Goal: Information Seeking & Learning: Compare options

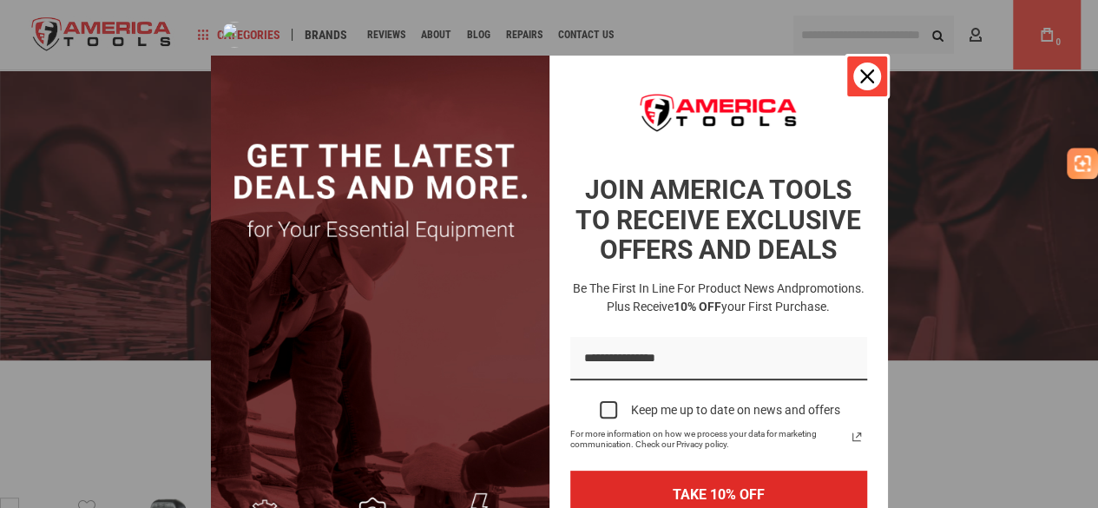
click at [860, 76] on icon "close icon" at bounding box center [867, 76] width 14 height 14
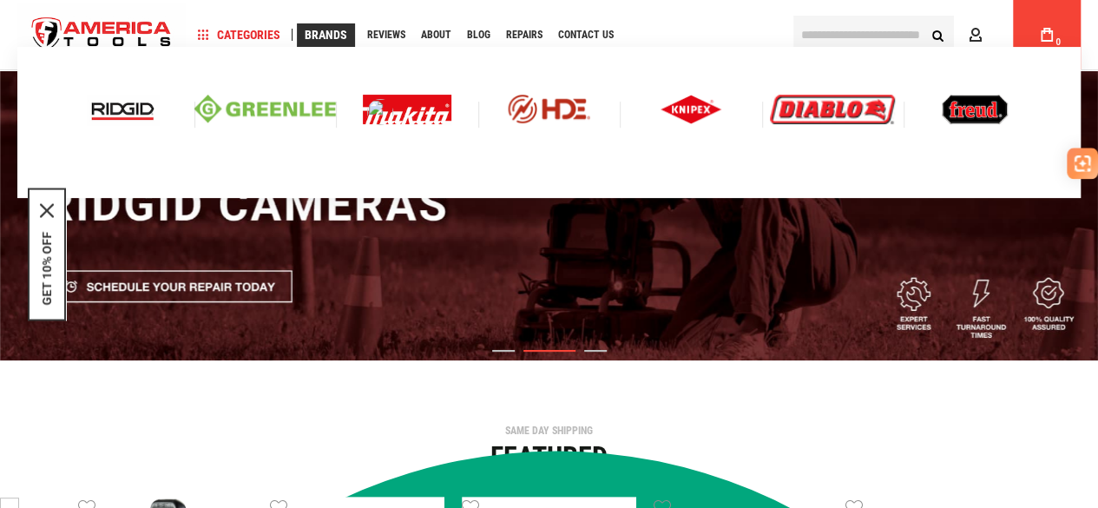
click at [434, 106] on img at bounding box center [407, 110] width 89 height 30
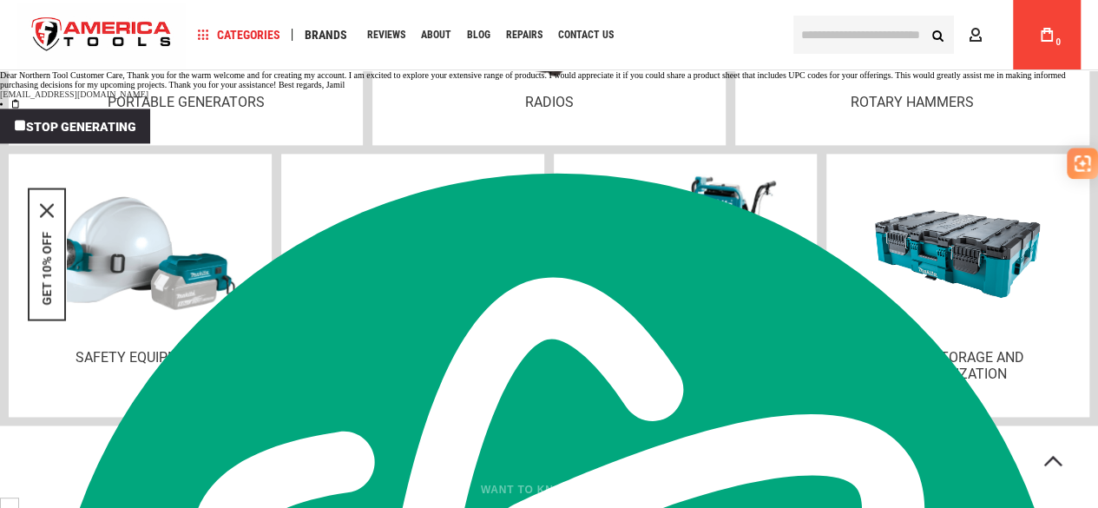
scroll to position [4428, 0]
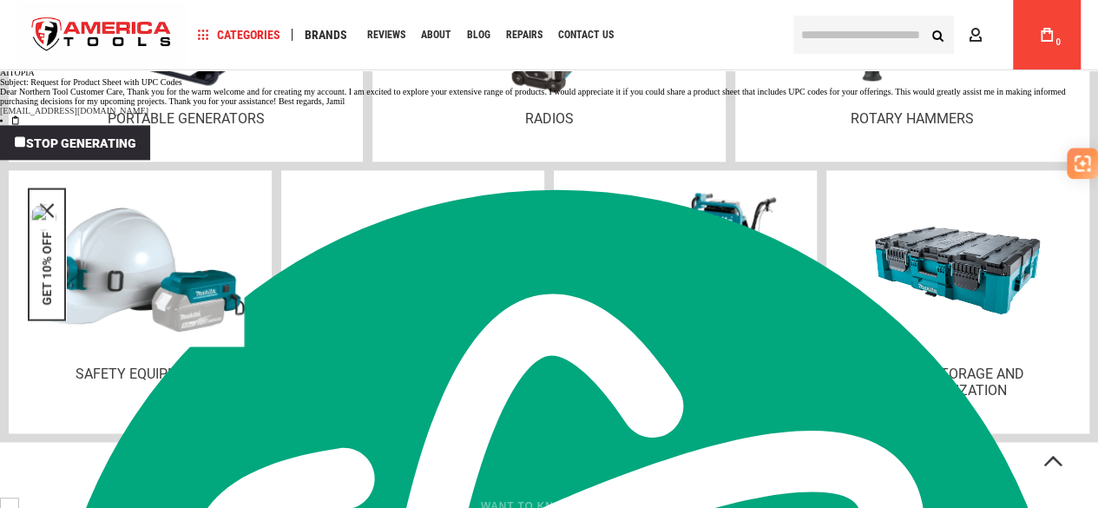
click at [100, 280] on img at bounding box center [141, 270] width 252 height 154
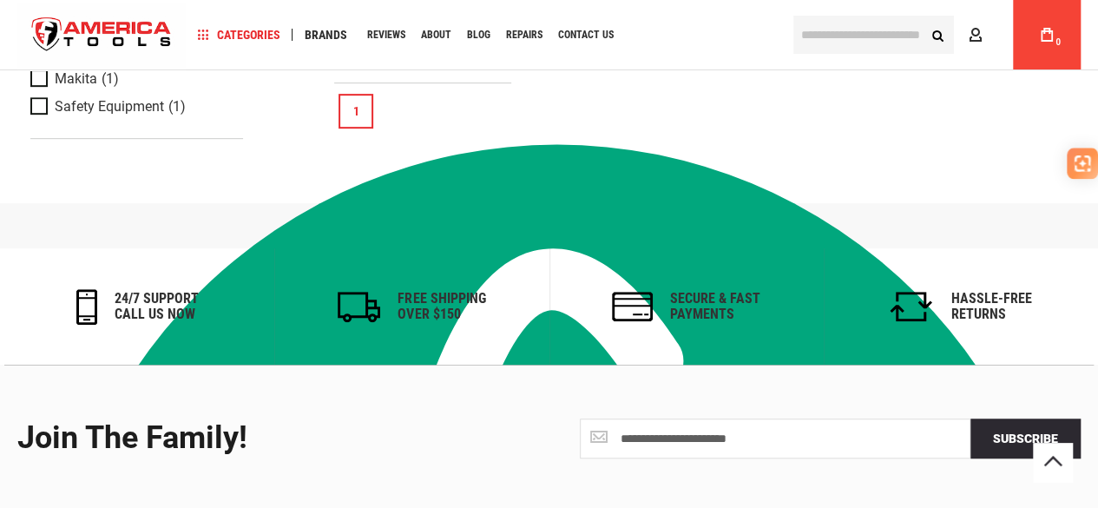
scroll to position [392, 0]
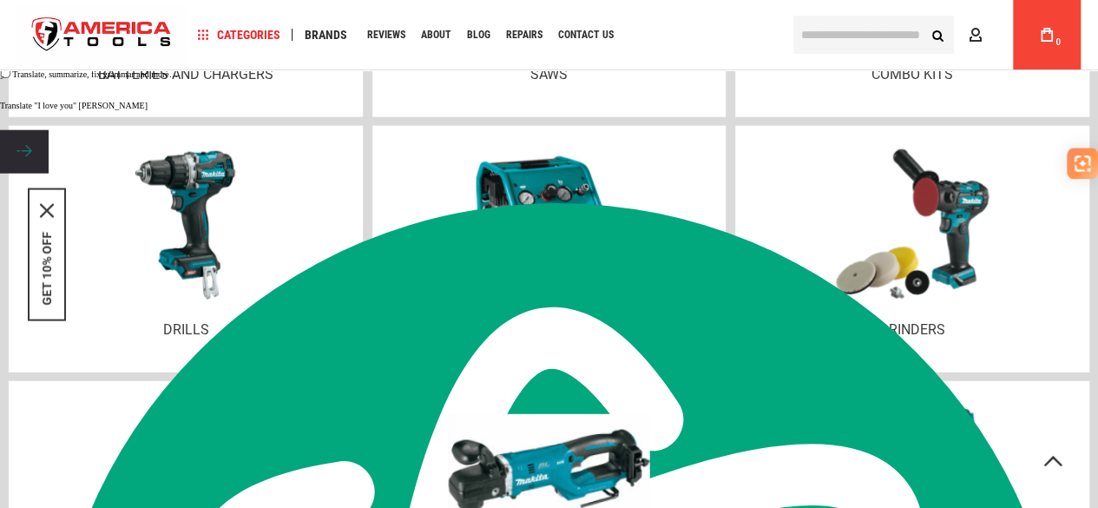
scroll to position [2110, 0]
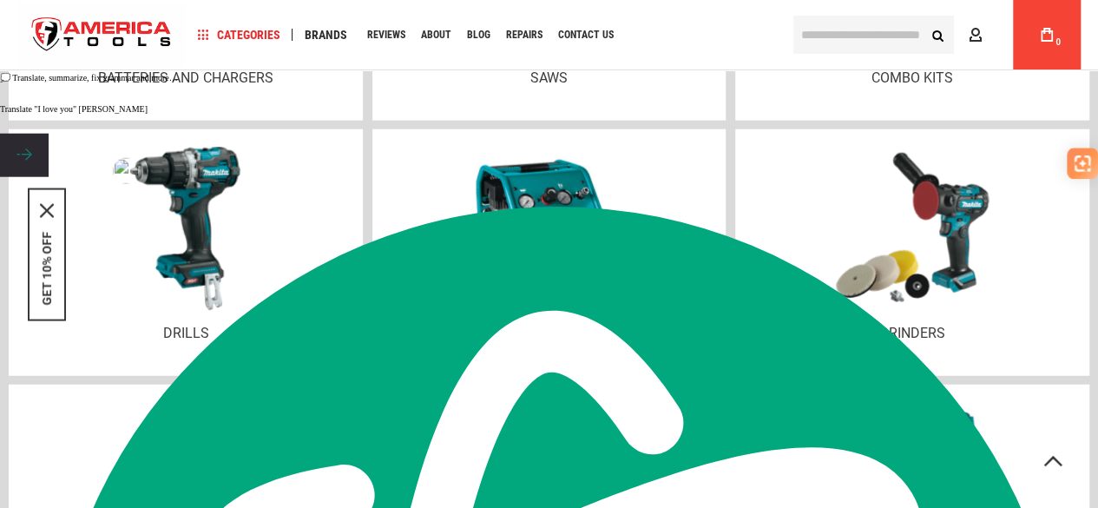
click at [245, 222] on img at bounding box center [186, 229] width 168 height 163
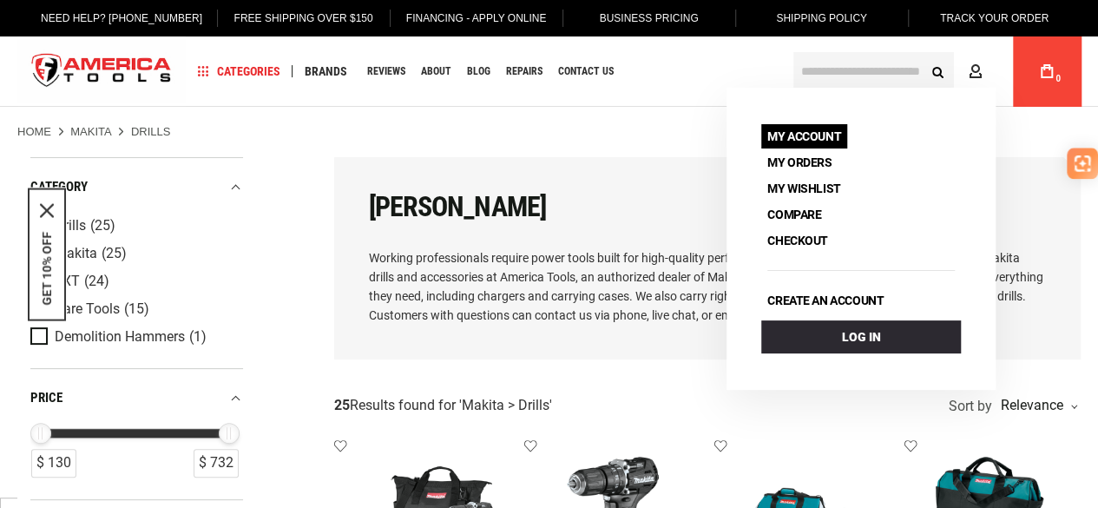
click at [812, 137] on link "My Account" at bounding box center [804, 136] width 86 height 24
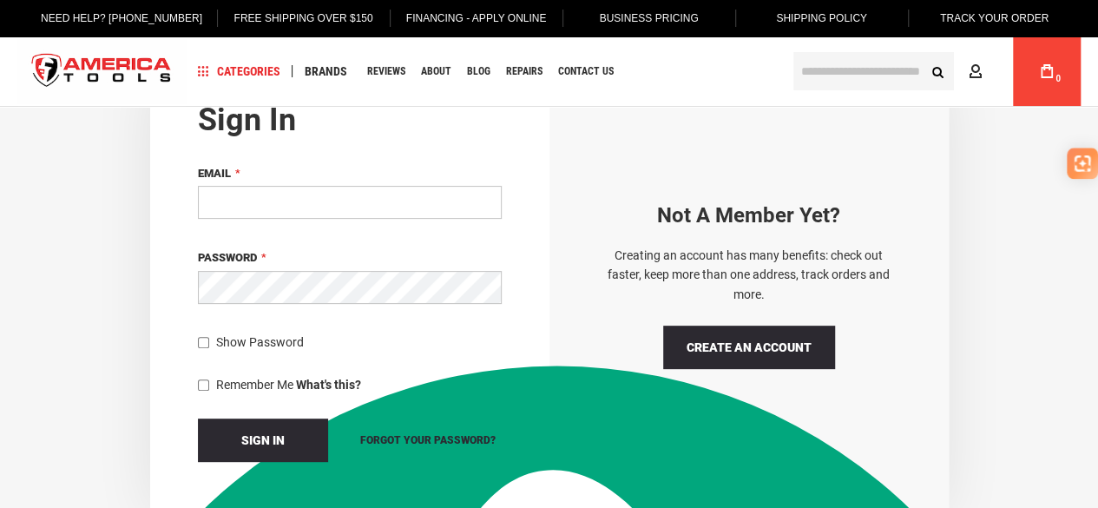
scroll to position [174, 0]
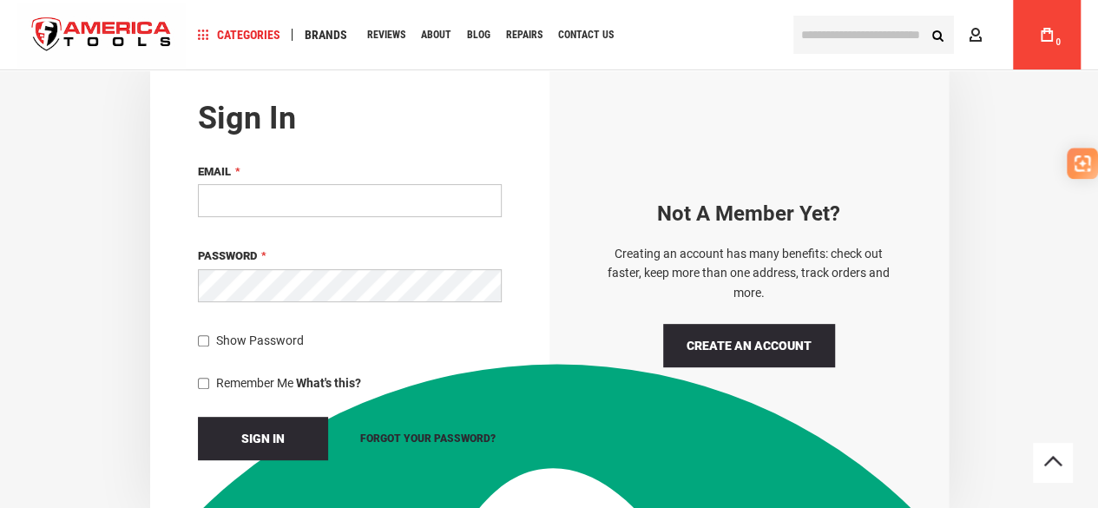
click at [262, 188] on input "Email" at bounding box center [350, 200] width 304 height 33
type input "**********"
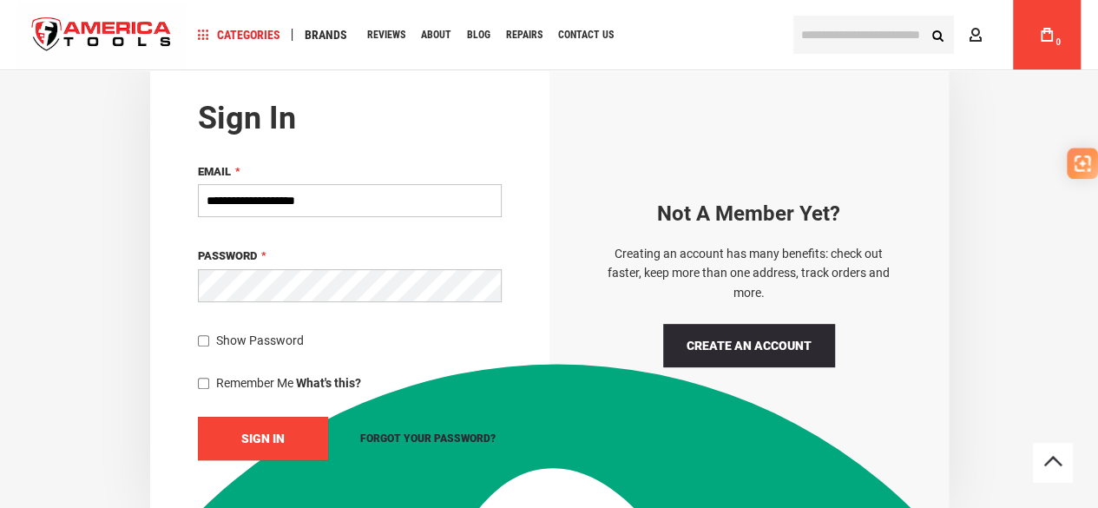
click at [289, 428] on button "Sign In" at bounding box center [263, 438] width 130 height 43
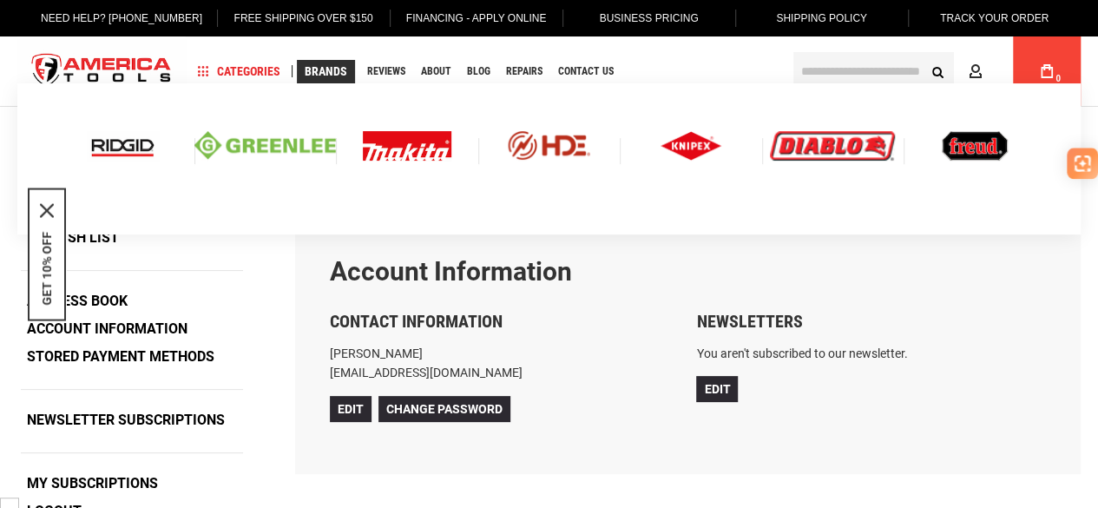
click at [114, 147] on img at bounding box center [123, 146] width 72 height 30
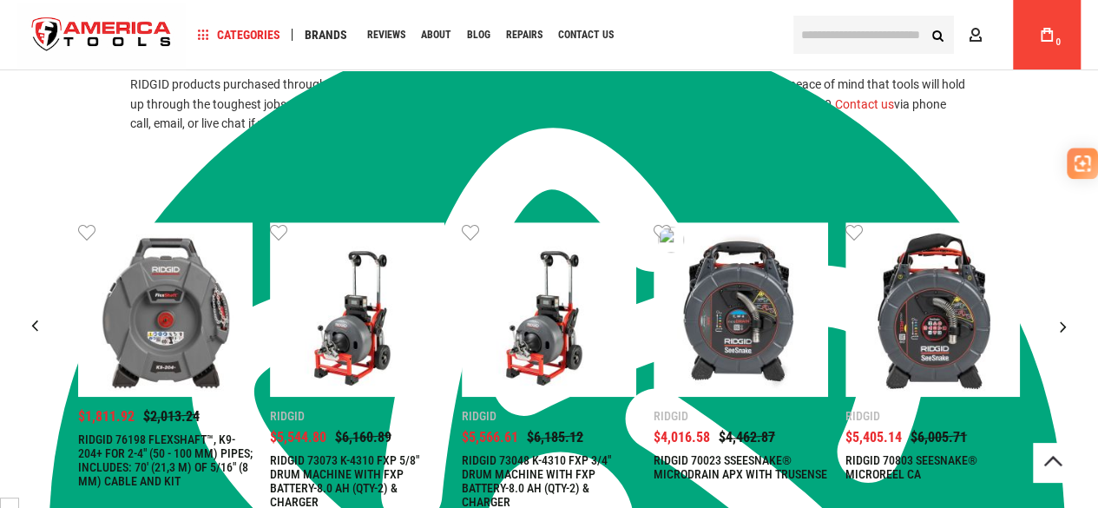
scroll to position [578, 0]
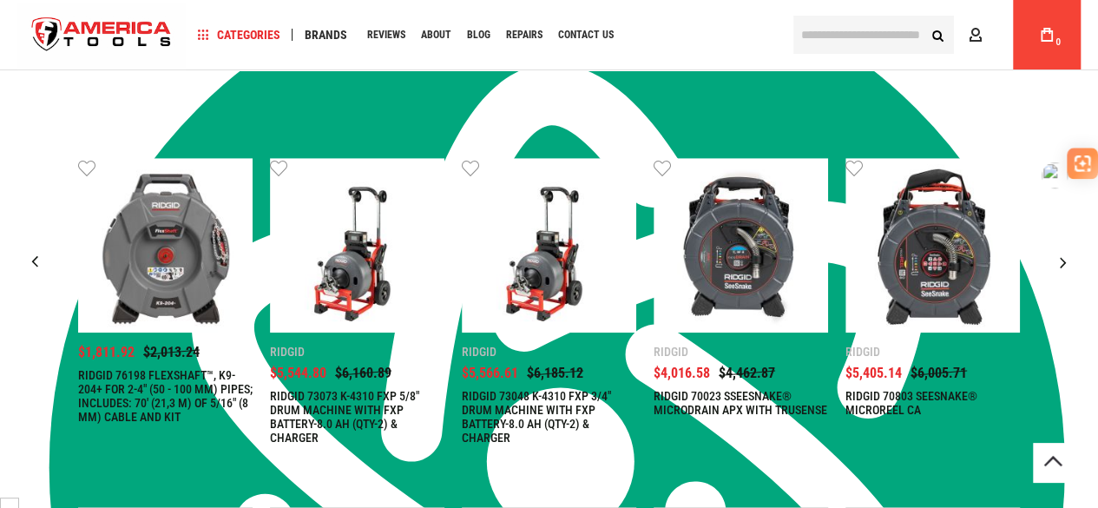
click at [1064, 259] on div "Next slide" at bounding box center [1063, 261] width 43 height 43
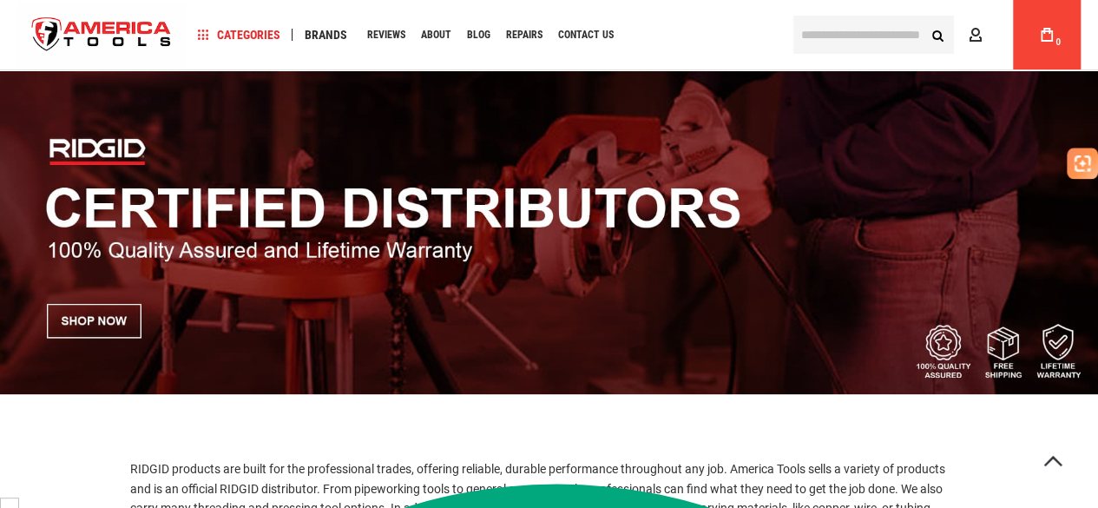
scroll to position [0, 0]
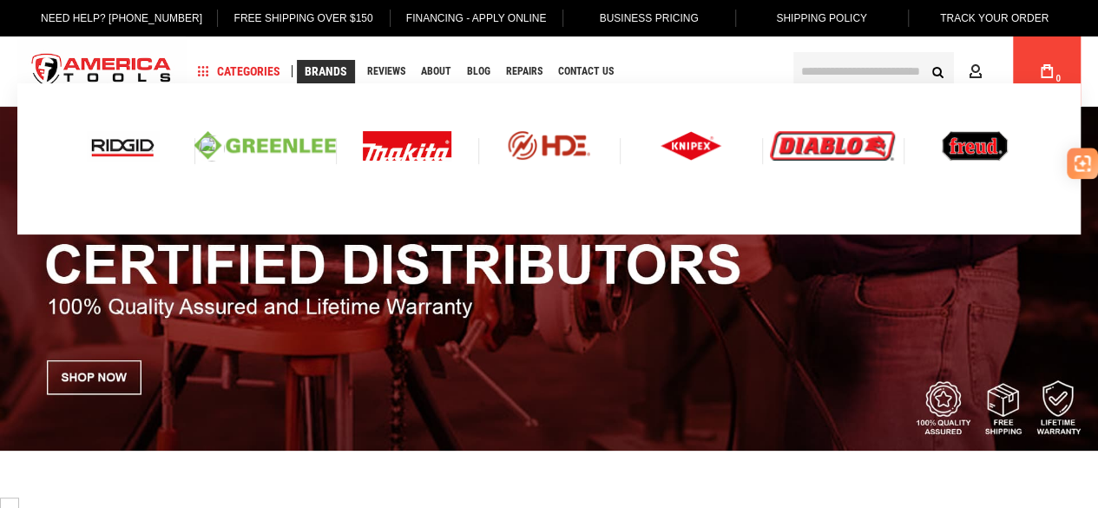
click at [270, 145] on img at bounding box center [265, 145] width 142 height 29
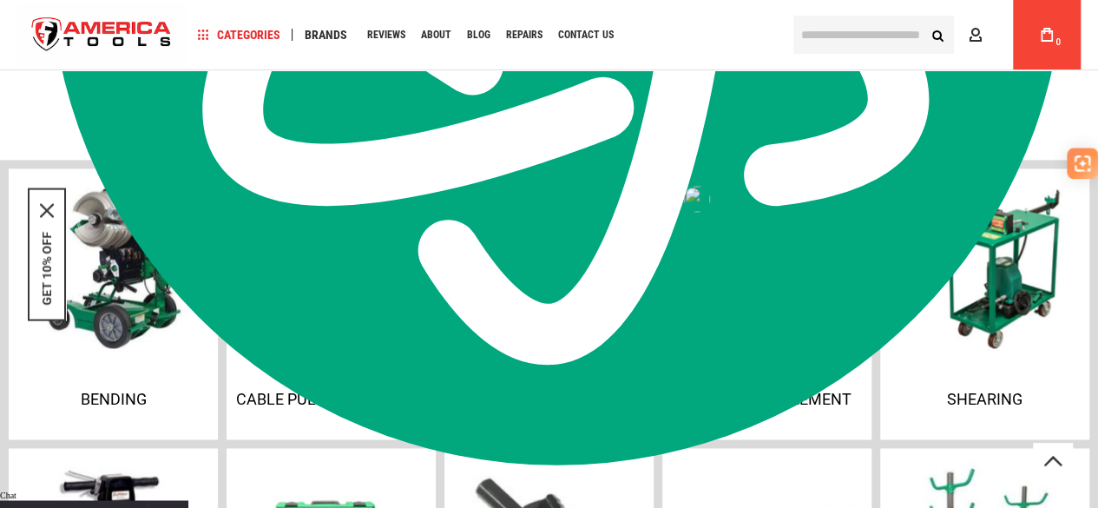
scroll to position [1129, 0]
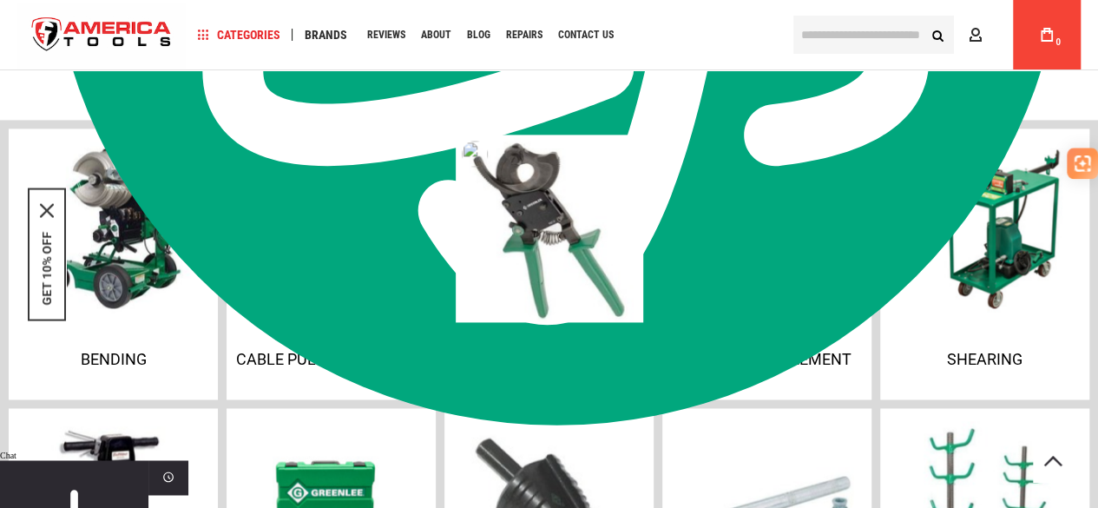
click at [574, 242] on img at bounding box center [550, 229] width 188 height 188
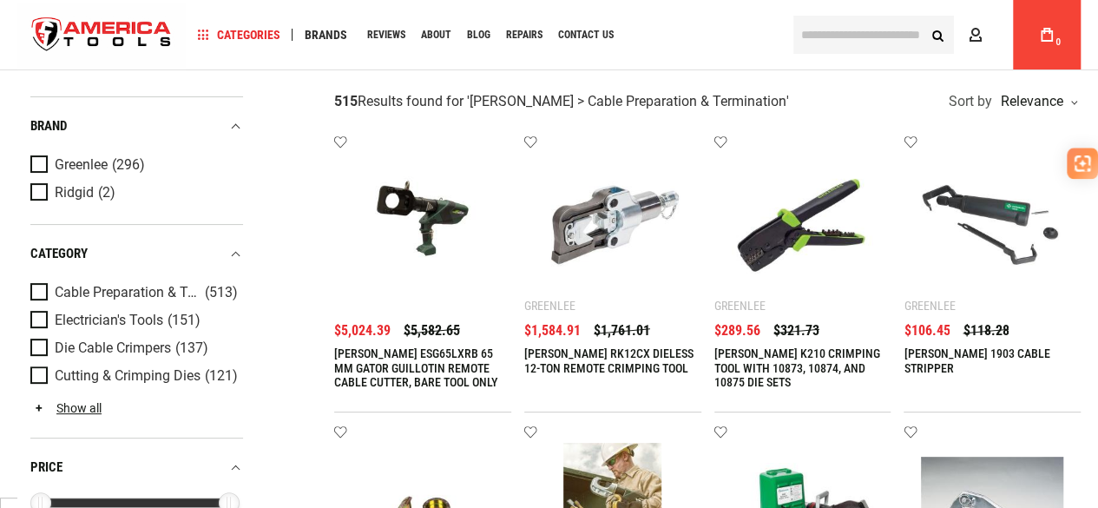
scroll to position [87, 0]
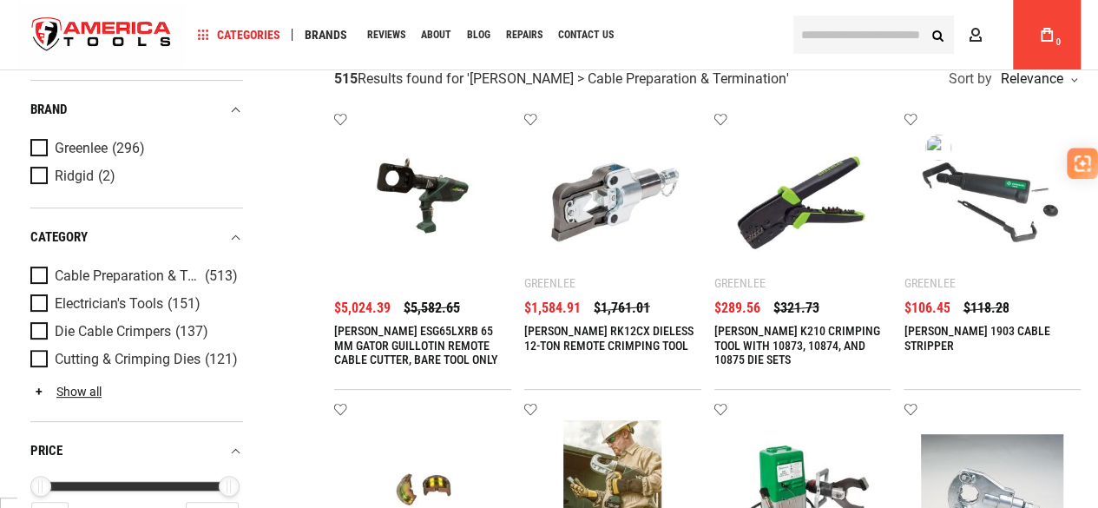
click at [983, 185] on img at bounding box center [992, 201] width 142 height 142
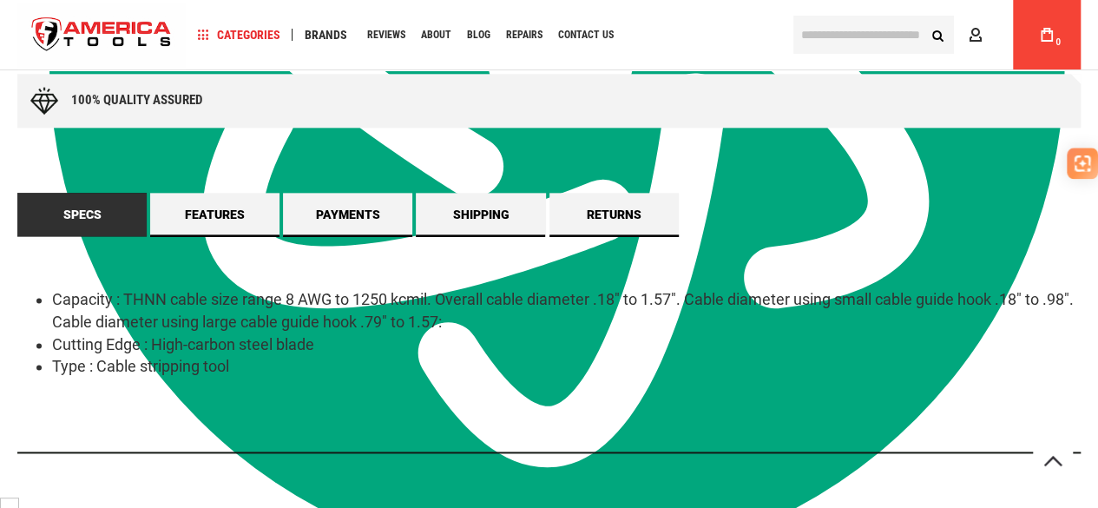
scroll to position [1042, 0]
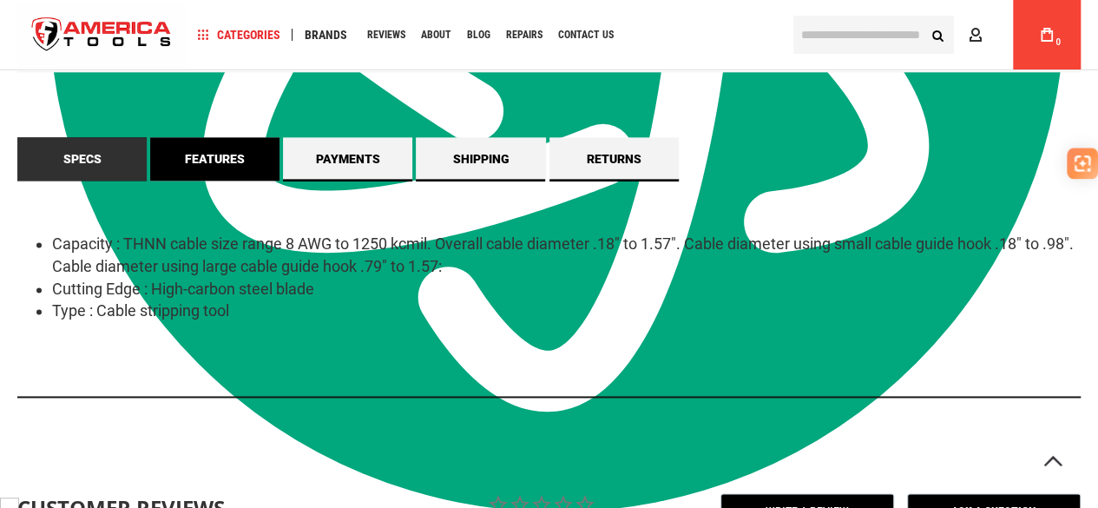
click at [202, 157] on link "Features" at bounding box center [214, 158] width 129 height 43
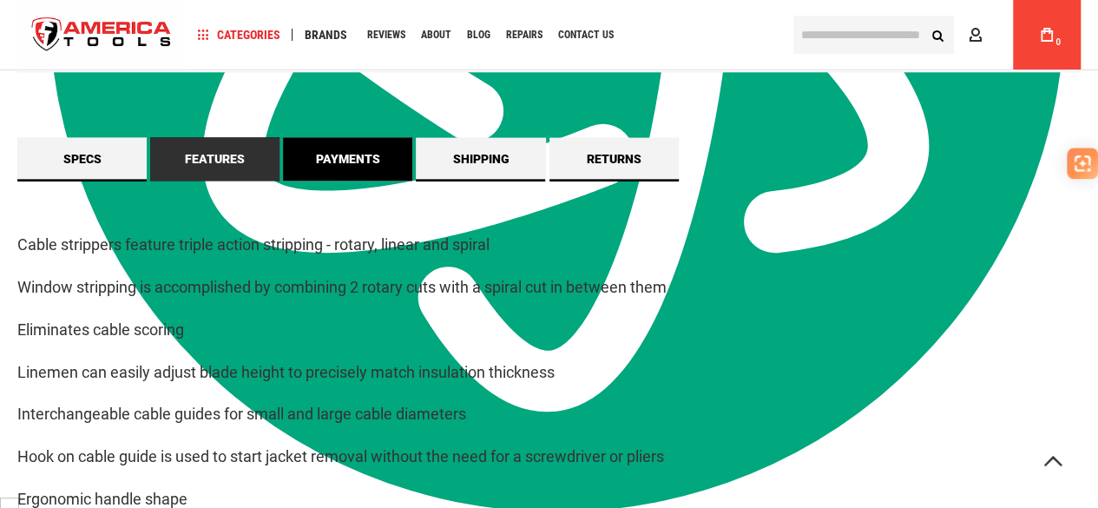
click at [359, 154] on link "Payments" at bounding box center [347, 158] width 129 height 43
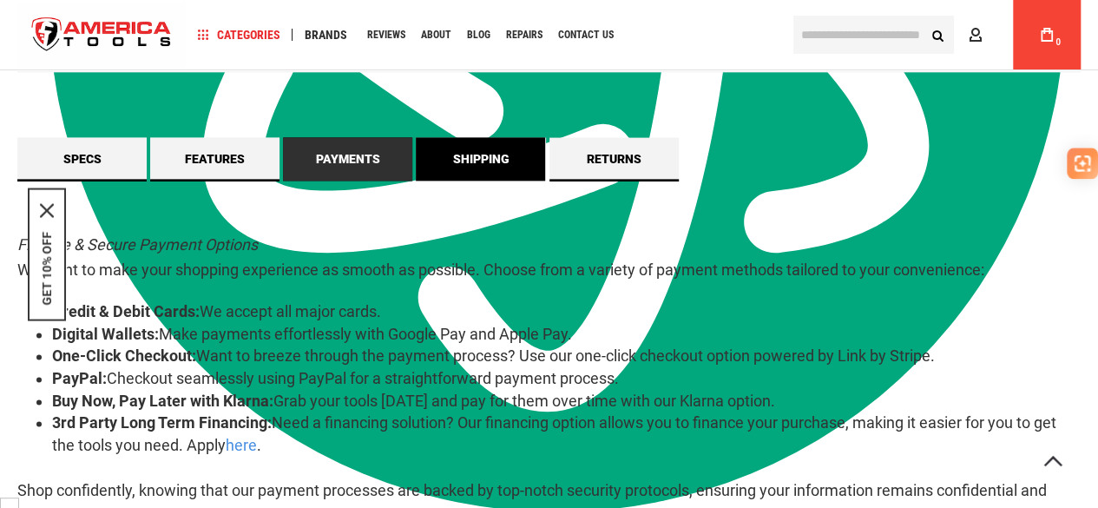
click at [464, 147] on link "Shipping" at bounding box center [480, 158] width 129 height 43
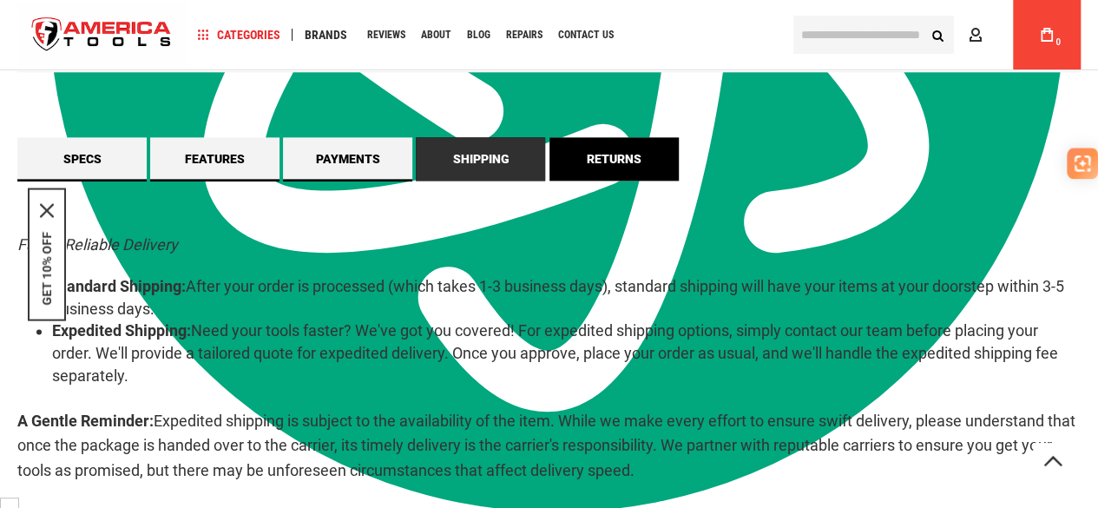
click at [612, 155] on link "Returns" at bounding box center [614, 158] width 129 height 43
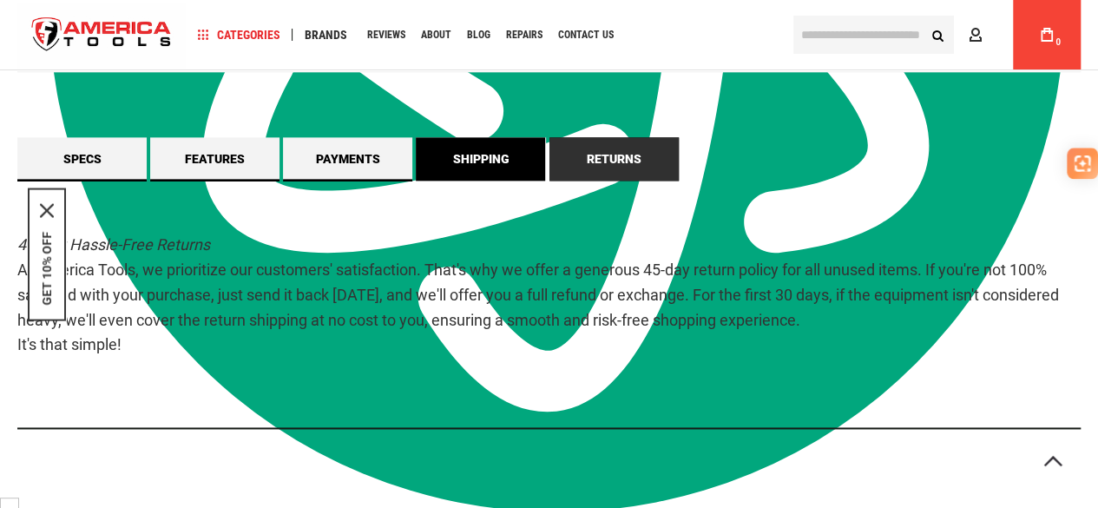
click at [497, 157] on link "Shipping" at bounding box center [480, 158] width 129 height 43
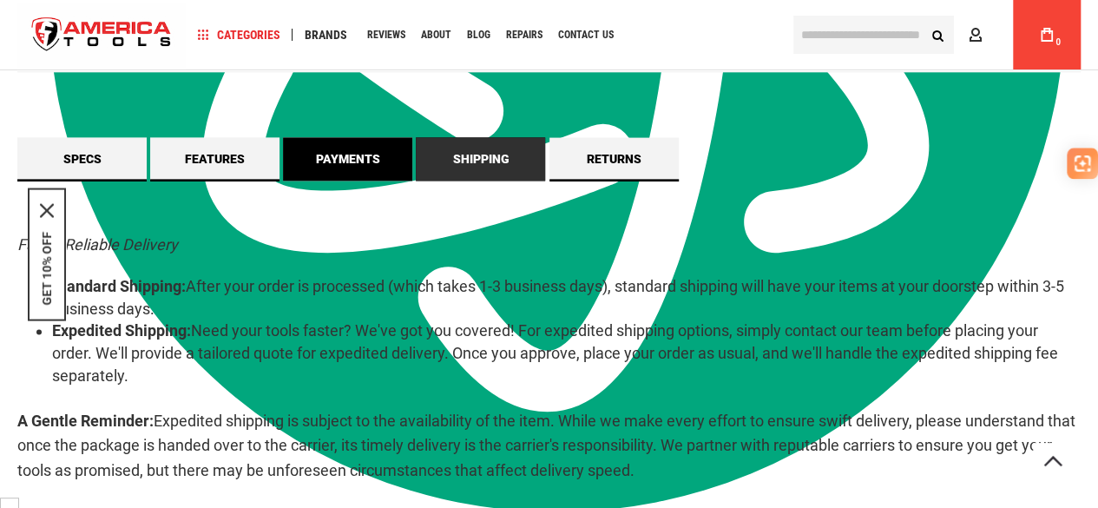
click at [352, 149] on link "Payments" at bounding box center [347, 158] width 129 height 43
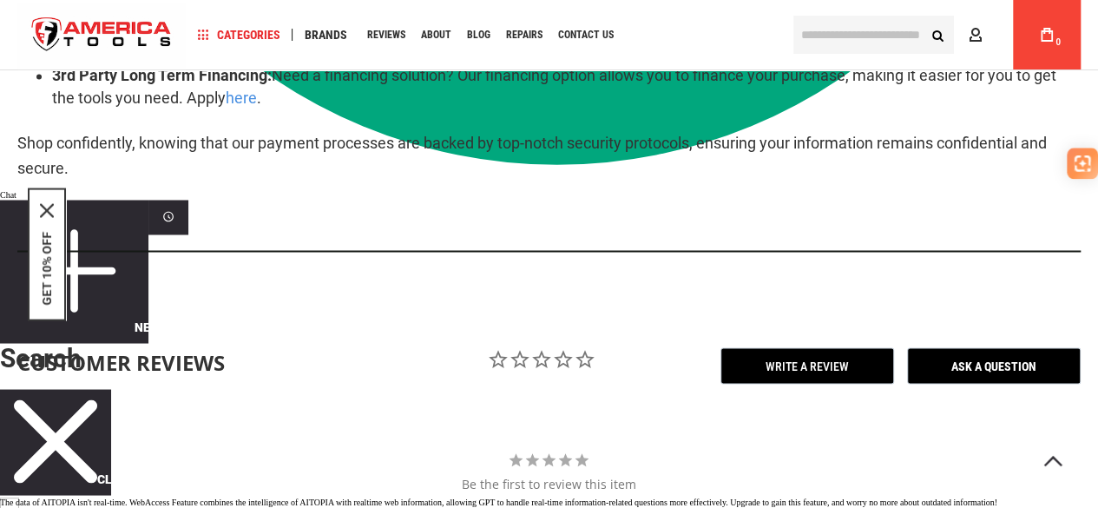
scroll to position [1302, 0]
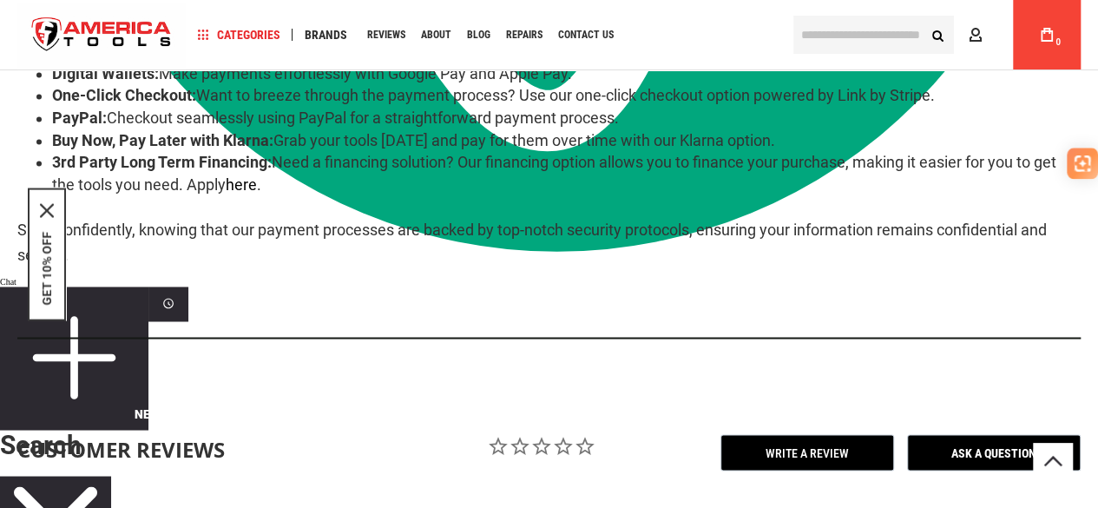
click at [247, 185] on link "here" at bounding box center [241, 184] width 31 height 18
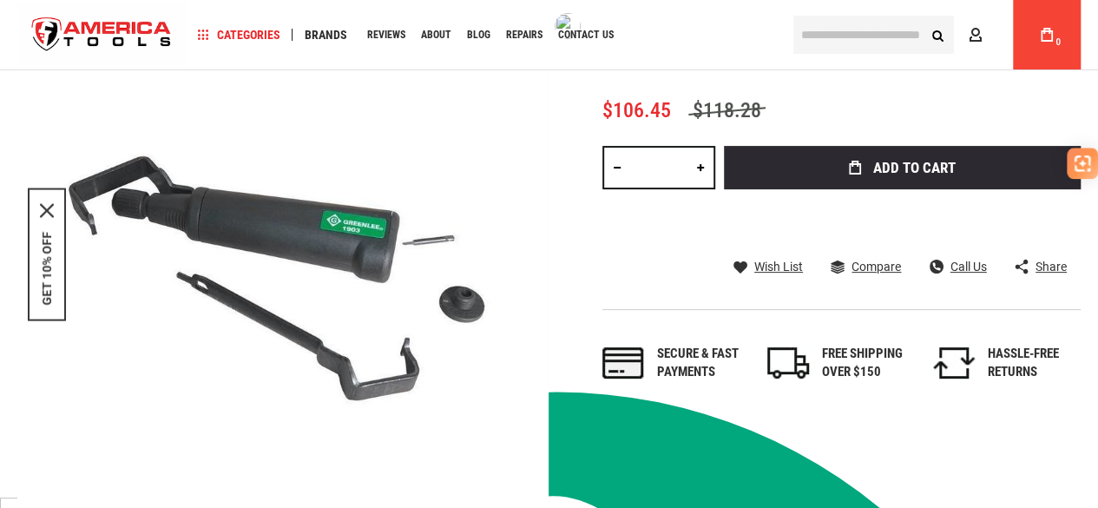
scroll to position [174, 0]
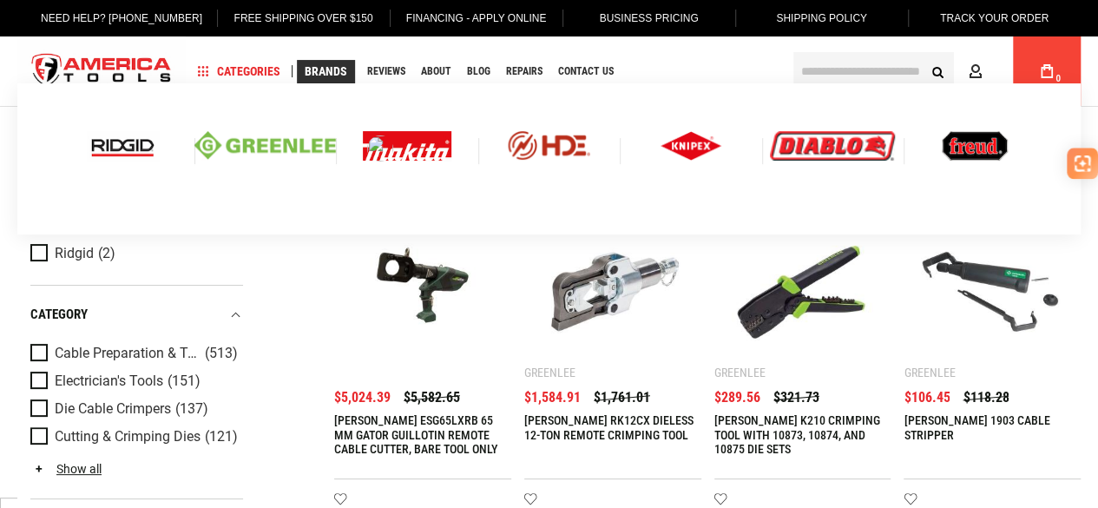
click at [424, 144] on img at bounding box center [407, 146] width 89 height 30
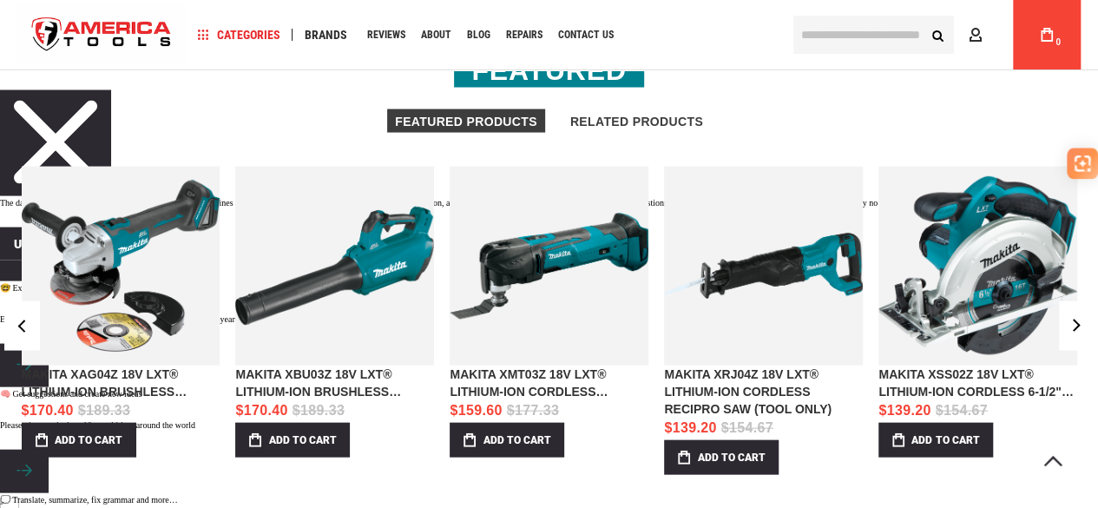
scroll to position [1650, 0]
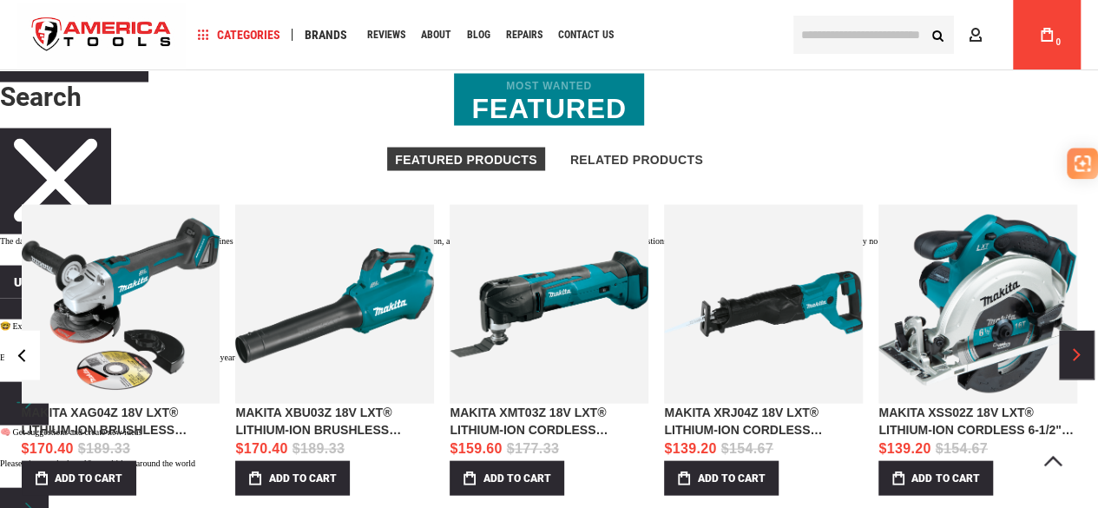
click at [1087, 355] on button "›" at bounding box center [1076, 355] width 35 height 49
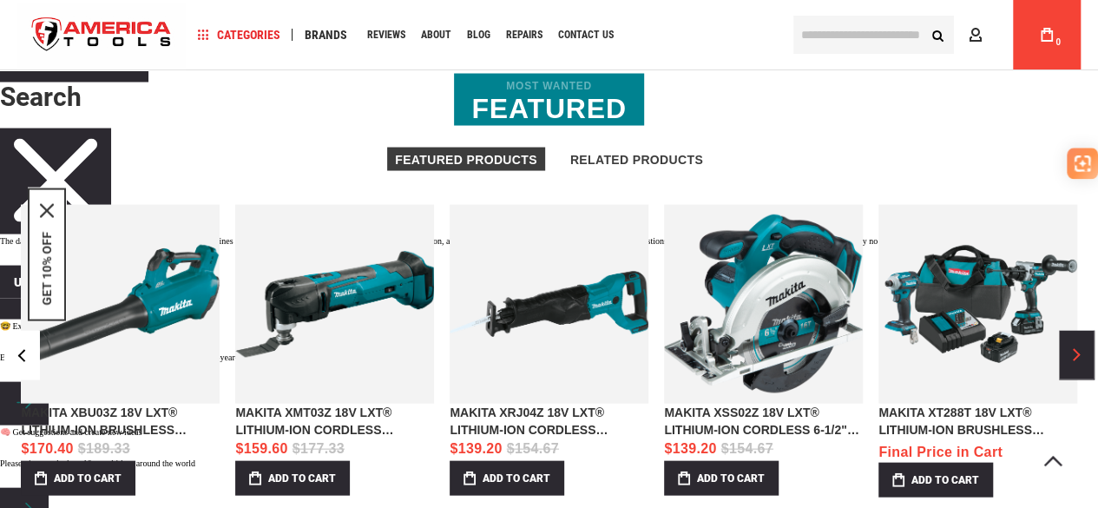
click at [1076, 350] on span "›" at bounding box center [1076, 355] width 7 height 13
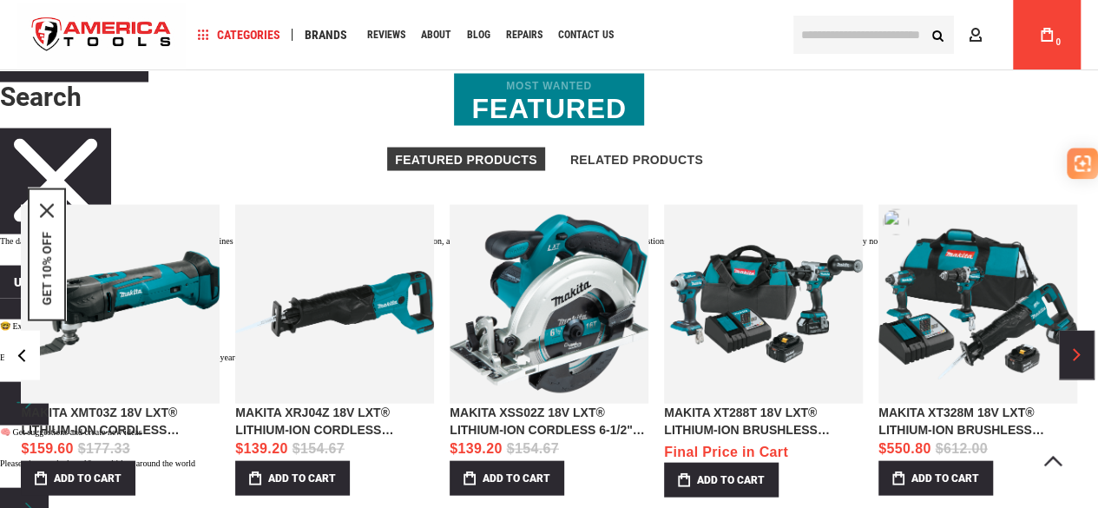
click at [1076, 346] on button "›" at bounding box center [1076, 355] width 35 height 49
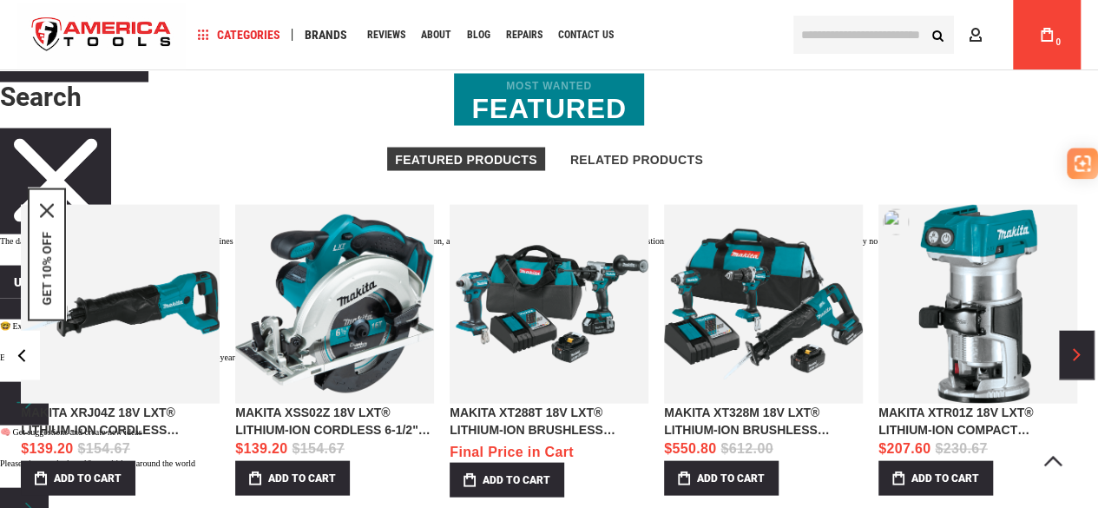
click at [1076, 346] on button "›" at bounding box center [1076, 355] width 35 height 49
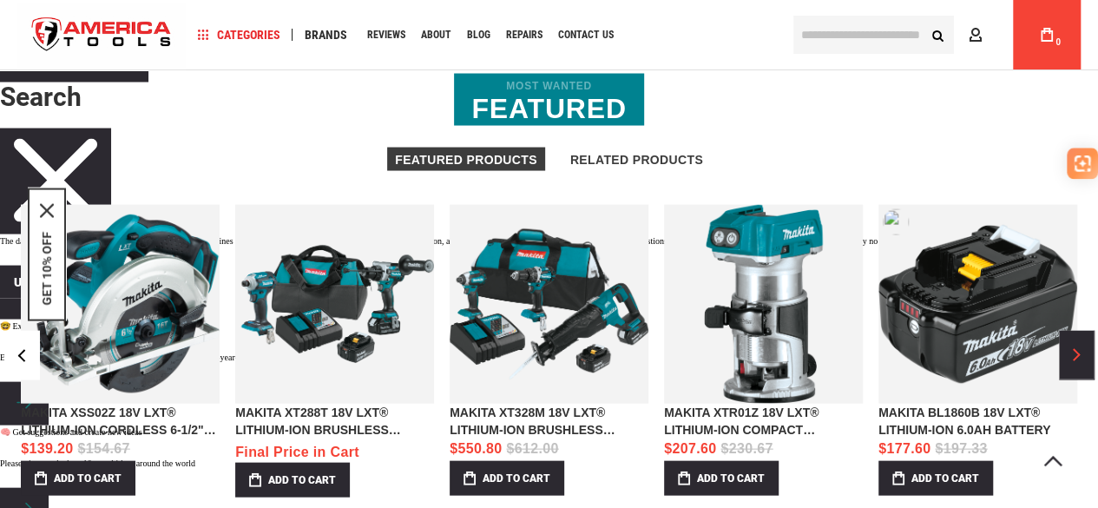
click at [1076, 346] on button "›" at bounding box center [1076, 355] width 35 height 49
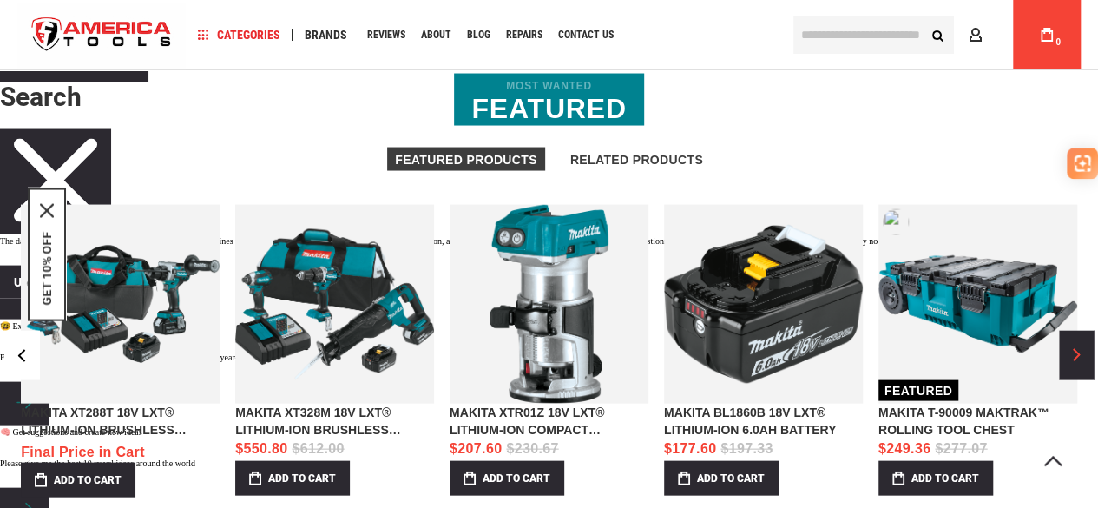
click at [1076, 346] on button "›" at bounding box center [1076, 355] width 35 height 49
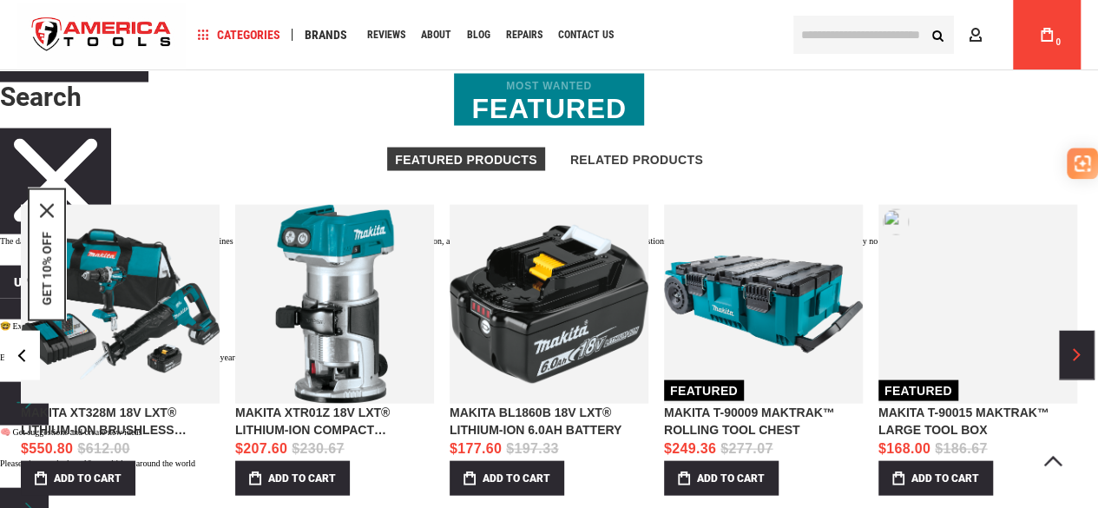
click at [1076, 346] on button "›" at bounding box center [1076, 355] width 35 height 49
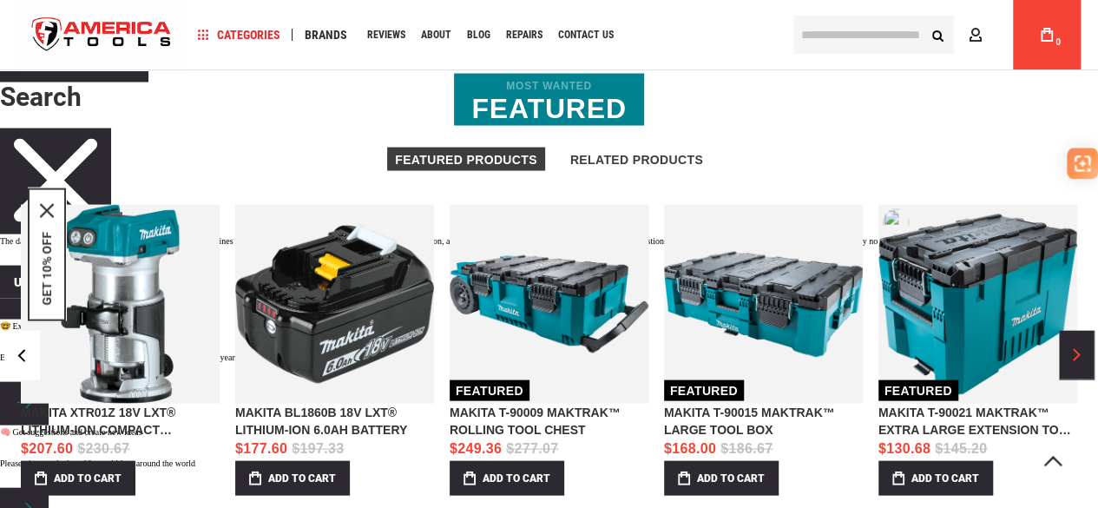
click at [1076, 346] on button "›" at bounding box center [1076, 355] width 35 height 49
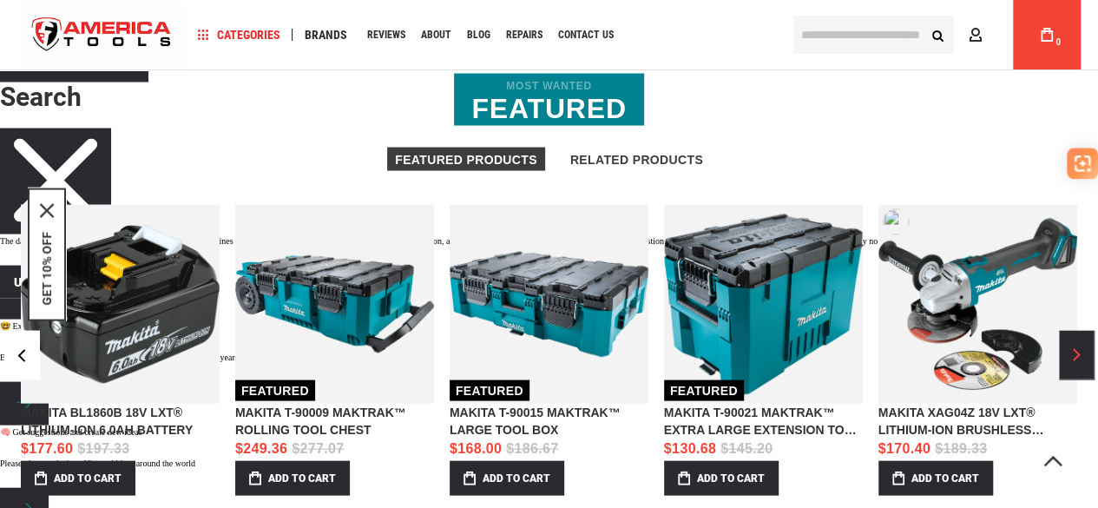
click at [1076, 346] on button "›" at bounding box center [1076, 355] width 35 height 49
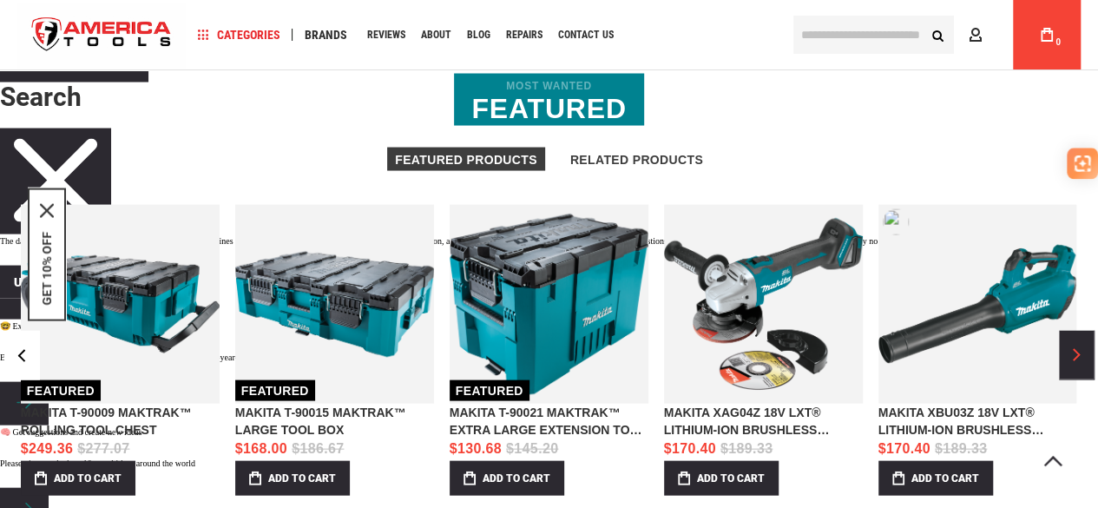
click at [1076, 346] on button "›" at bounding box center [1076, 355] width 35 height 49
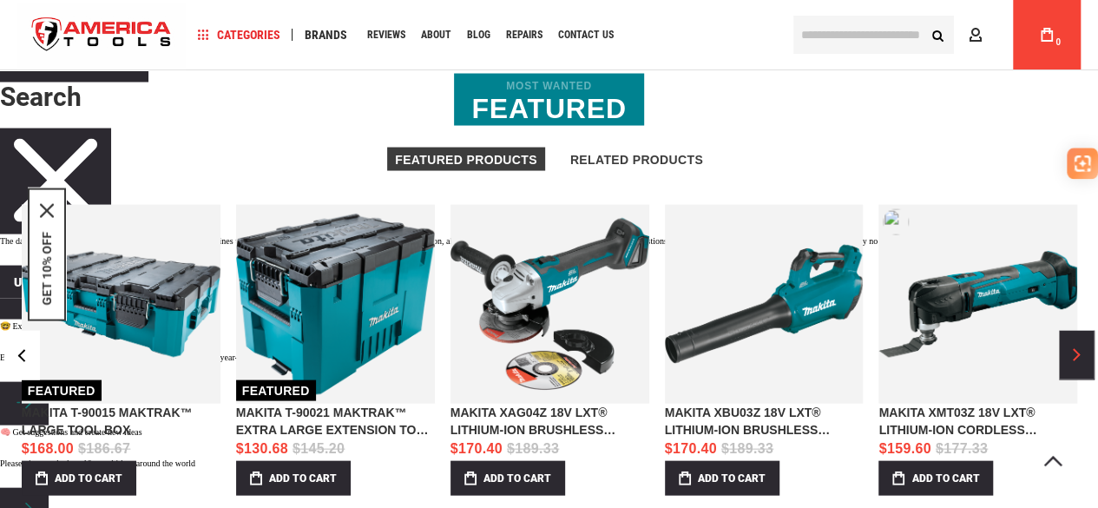
click at [1076, 346] on button "›" at bounding box center [1076, 355] width 35 height 49
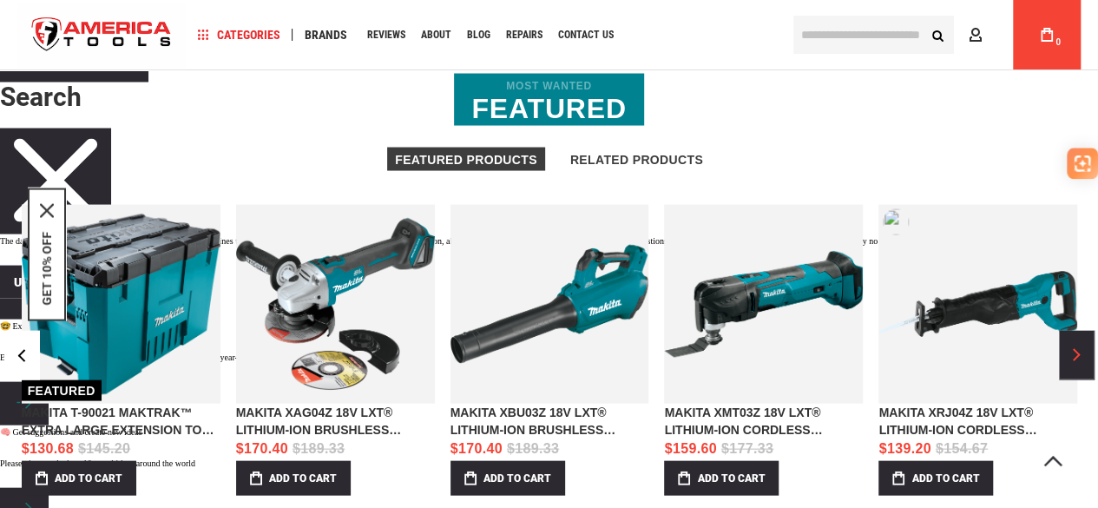
click at [1076, 346] on button "›" at bounding box center [1076, 355] width 35 height 49
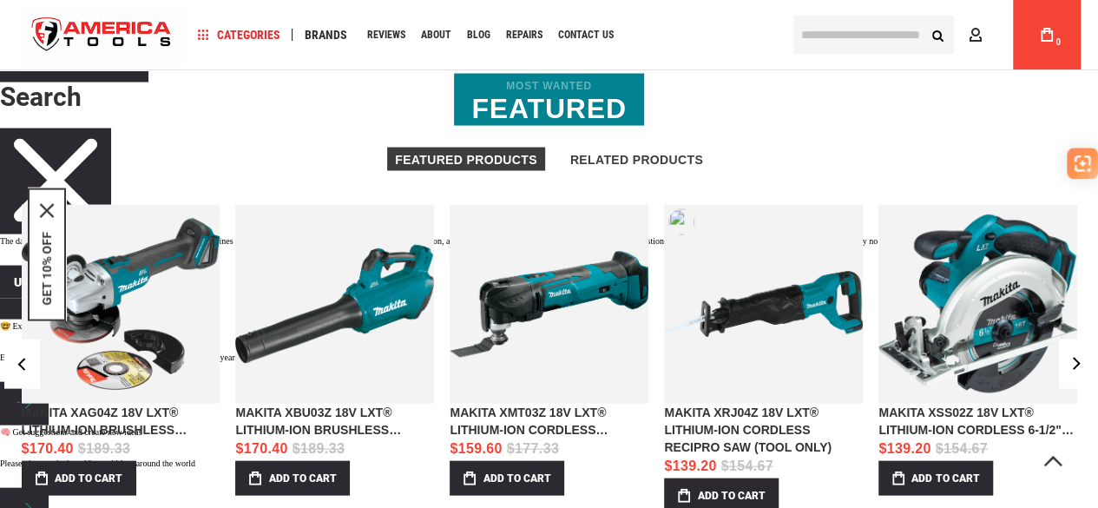
click at [740, 313] on link "MAKITA XRJ04Z 18V LXT® LITHIUM-ION CORDLESS RECIPRO SAW (TOOL ONLY)" at bounding box center [763, 304] width 199 height 199
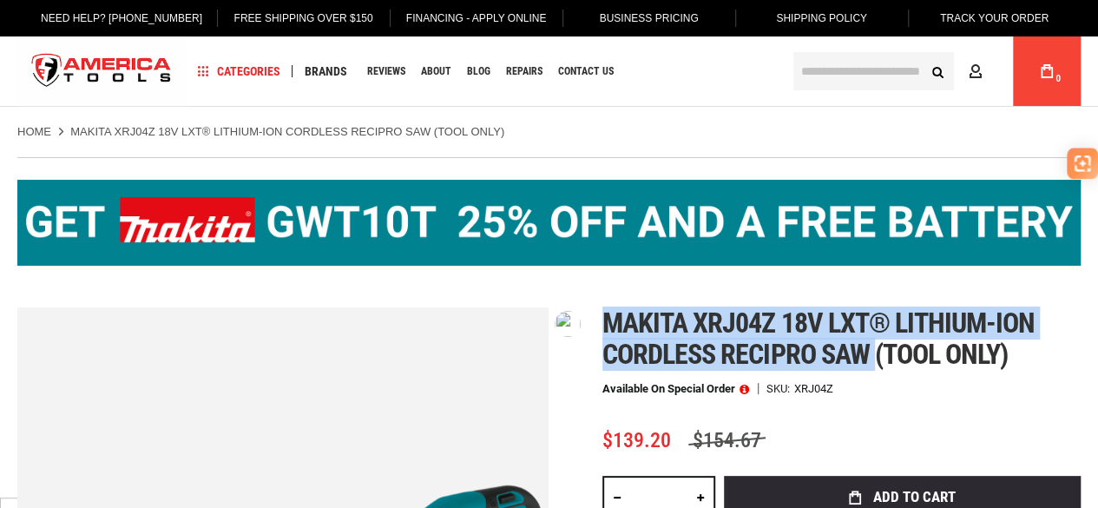
drag, startPoint x: 599, startPoint y: 323, endPoint x: 877, endPoint y: 359, distance: 280.1
type textarea "**********"
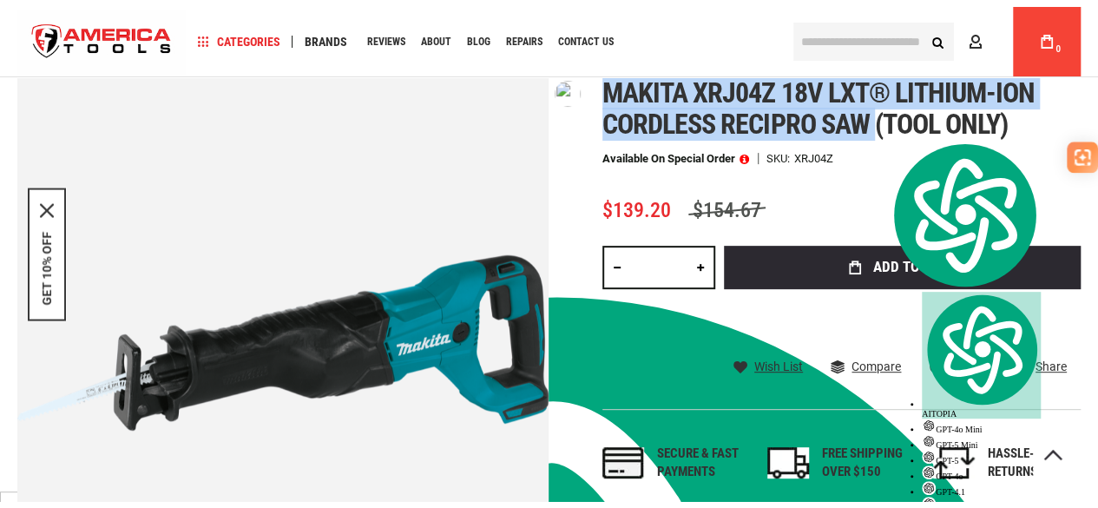
scroll to position [174, 0]
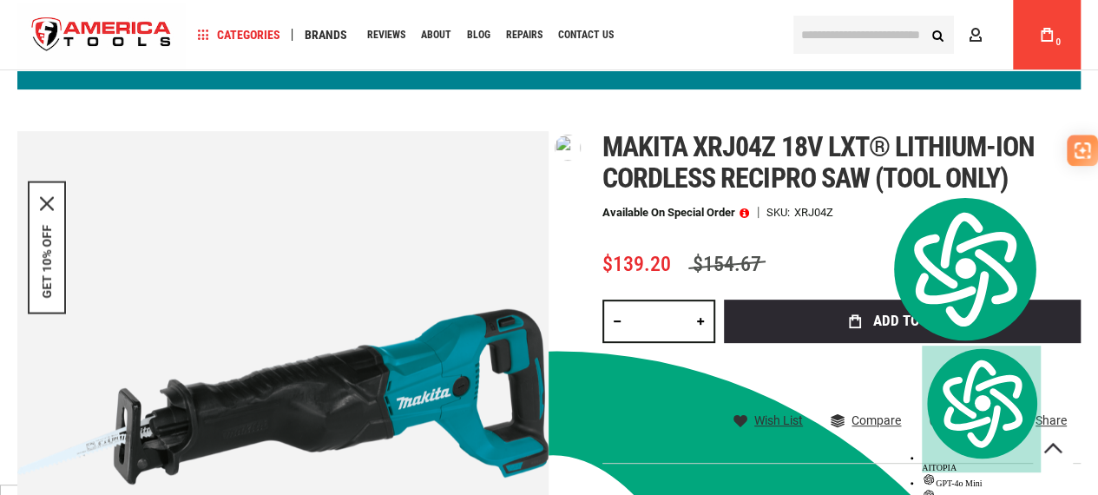
click at [855, 232] on div "Makita xrj04z 18v lxt® lithium-ion cordless recipro saw (tool only) Available o…" at bounding box center [842, 350] width 478 height 439
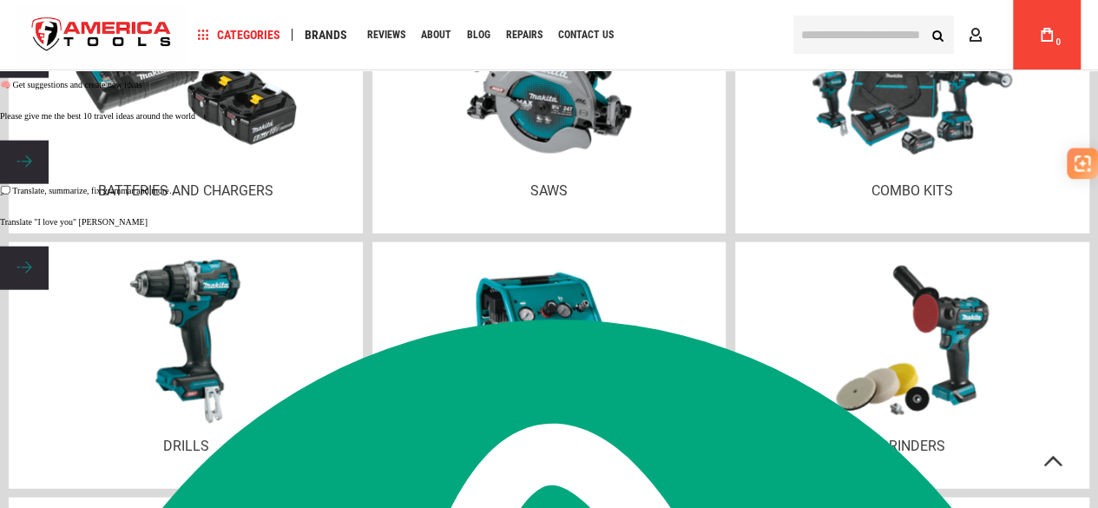
click at [280, 313] on div at bounding box center [185, 342] width 319 height 182
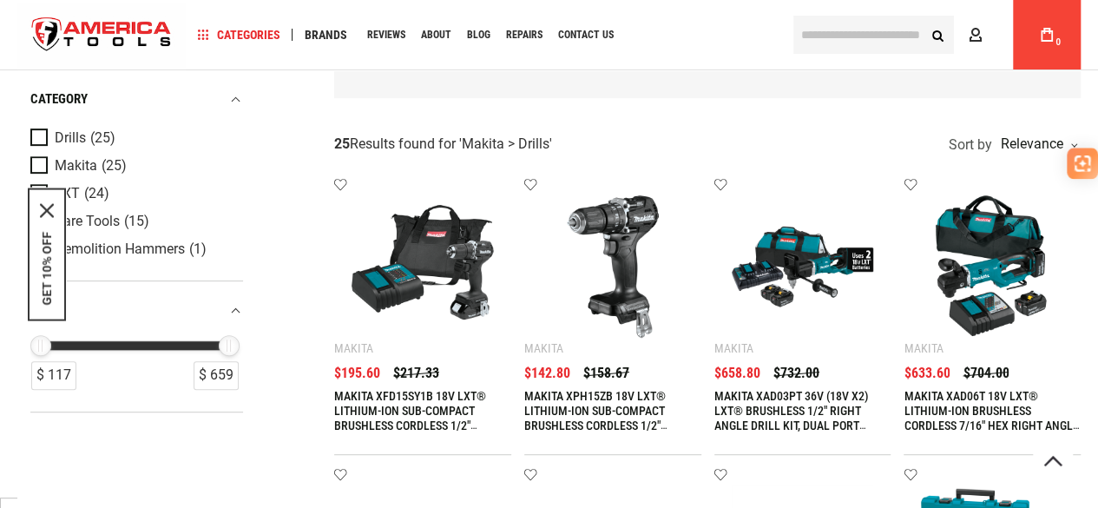
scroll to position [260, 0]
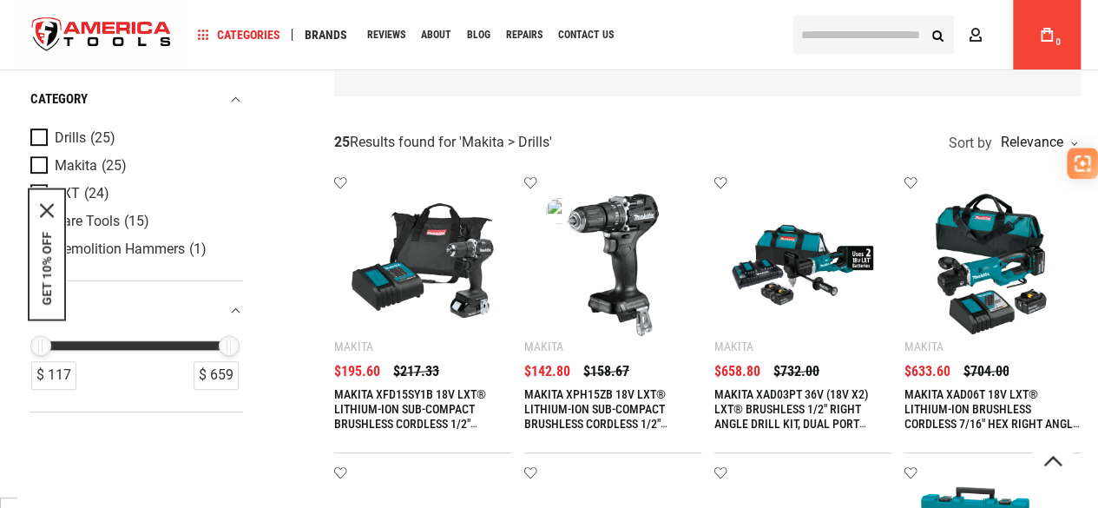
click at [614, 247] on img at bounding box center [613, 265] width 142 height 142
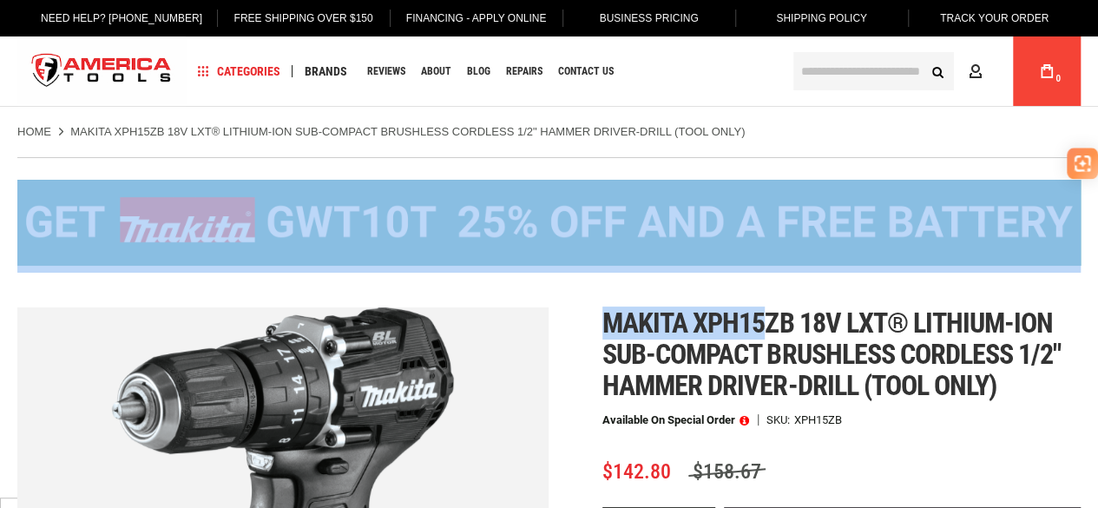
type textarea "**********"
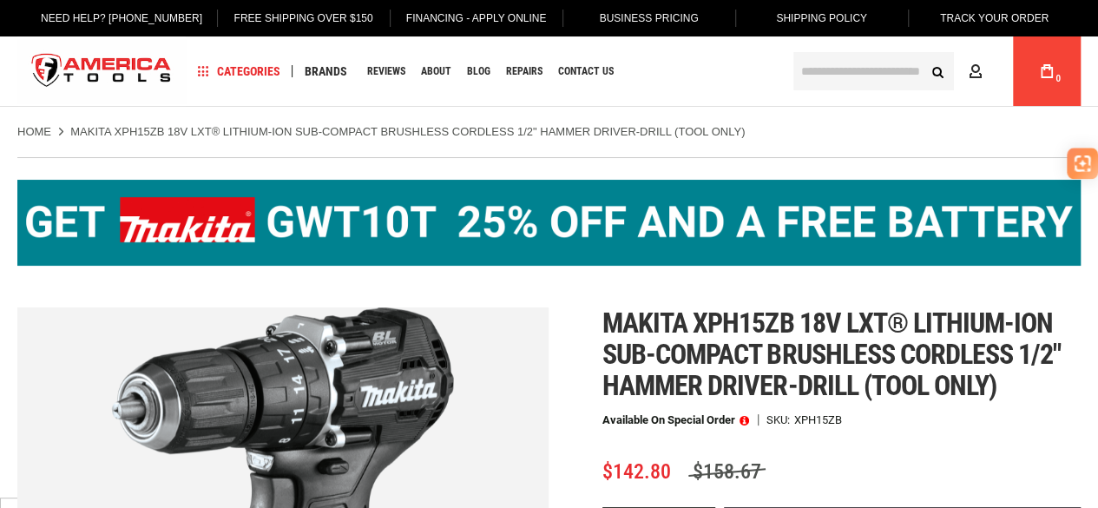
scroll to position [0, 0]
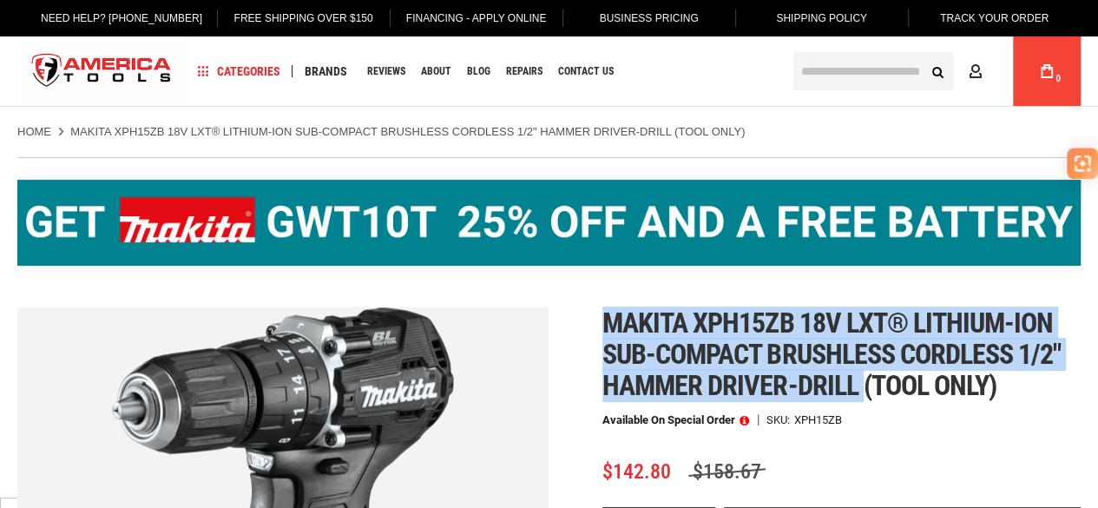
drag, startPoint x: 599, startPoint y: 312, endPoint x: 856, endPoint y: 392, distance: 269.1
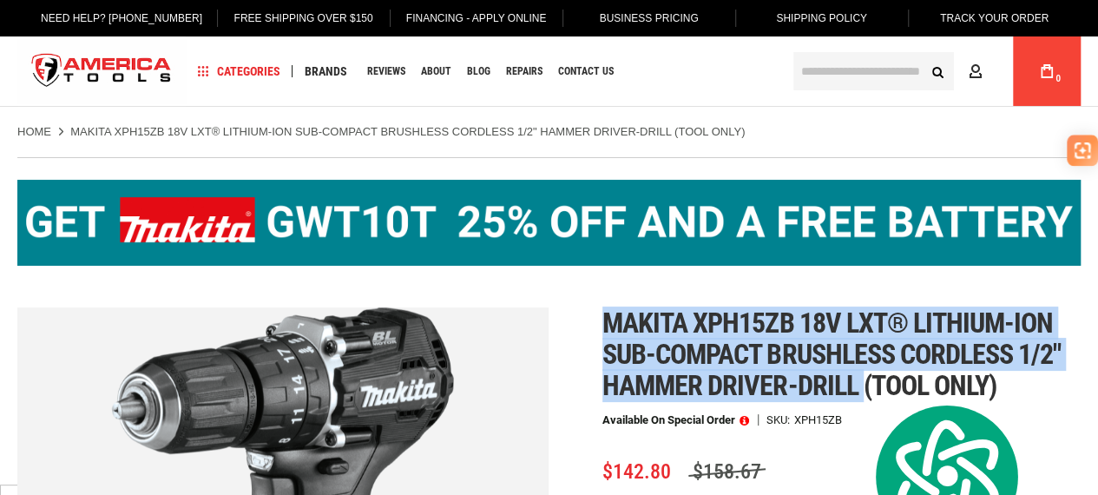
copy span "Makita xph15zb 18v lxt® lithium-ion sub-compact brushless cordless 1/2" hammer …"
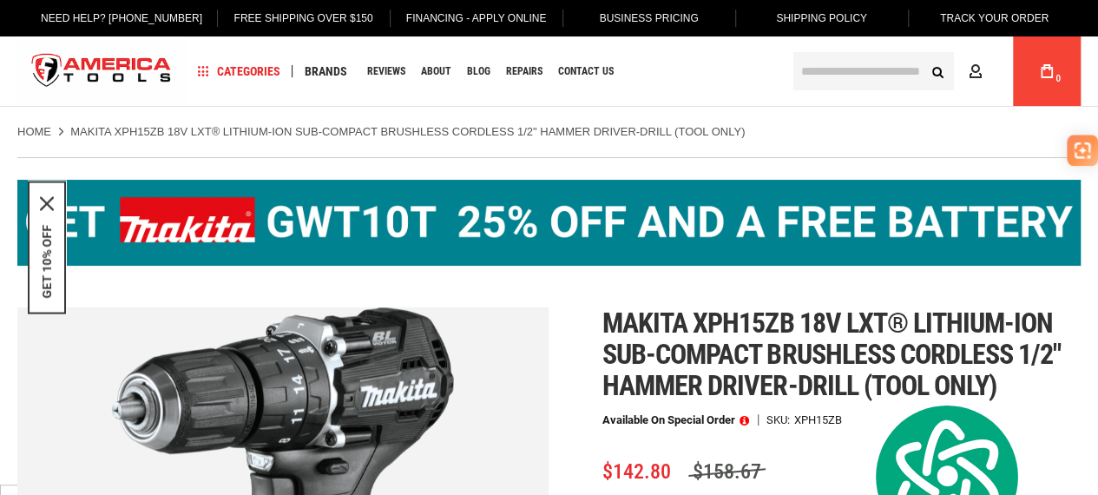
click at [583, 305] on div at bounding box center [548, 232] width 1063 height 150
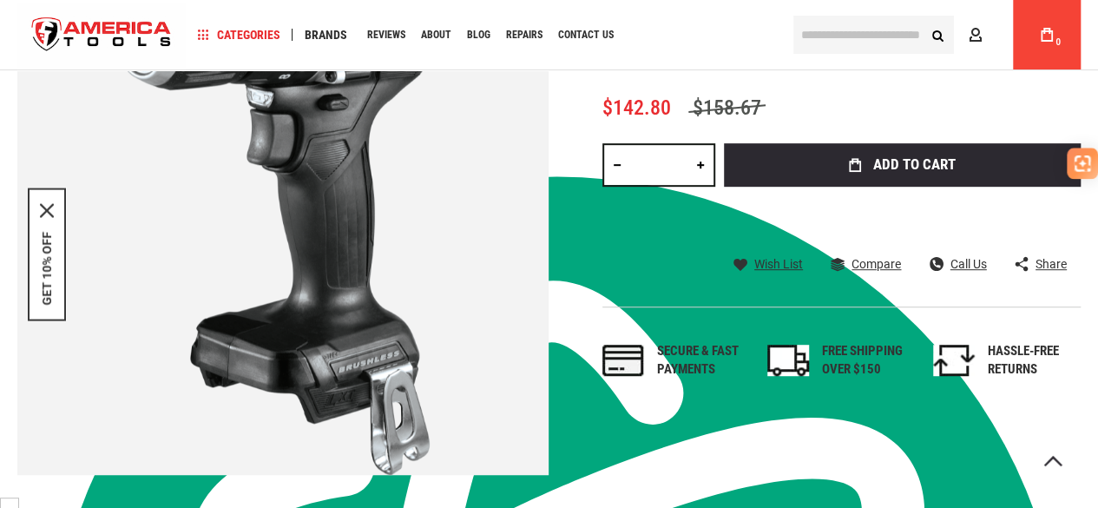
scroll to position [260, 0]
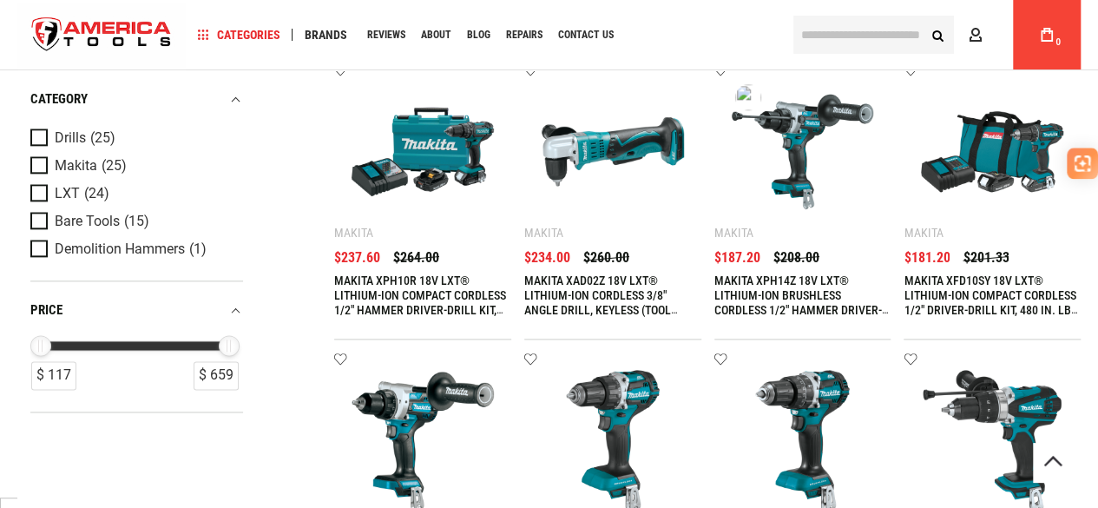
scroll to position [955, 0]
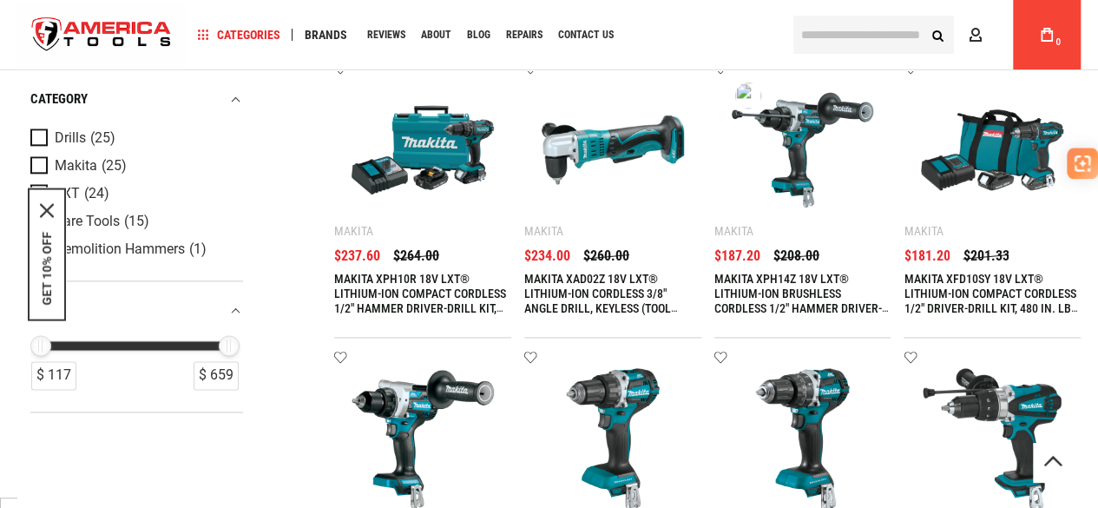
click at [799, 128] on img at bounding box center [803, 150] width 142 height 142
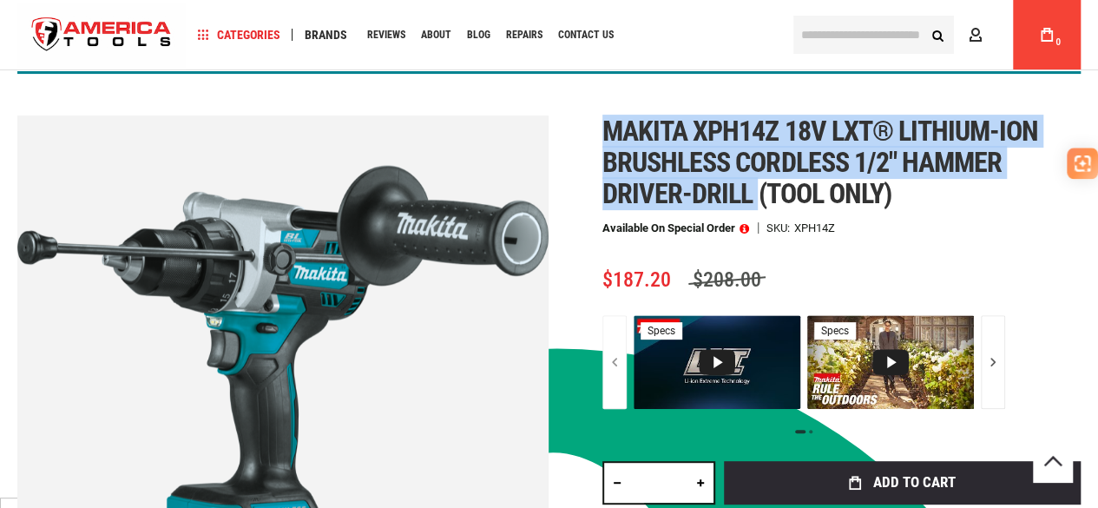
drag, startPoint x: 604, startPoint y: 128, endPoint x: 756, endPoint y: 181, distance: 160.9
type textarea "**********"
click at [756, 181] on span "Makita xph14z 18v lxt® lithium-ion brushless cordless 1/2" hammer driver-drill …" at bounding box center [821, 162] width 436 height 95
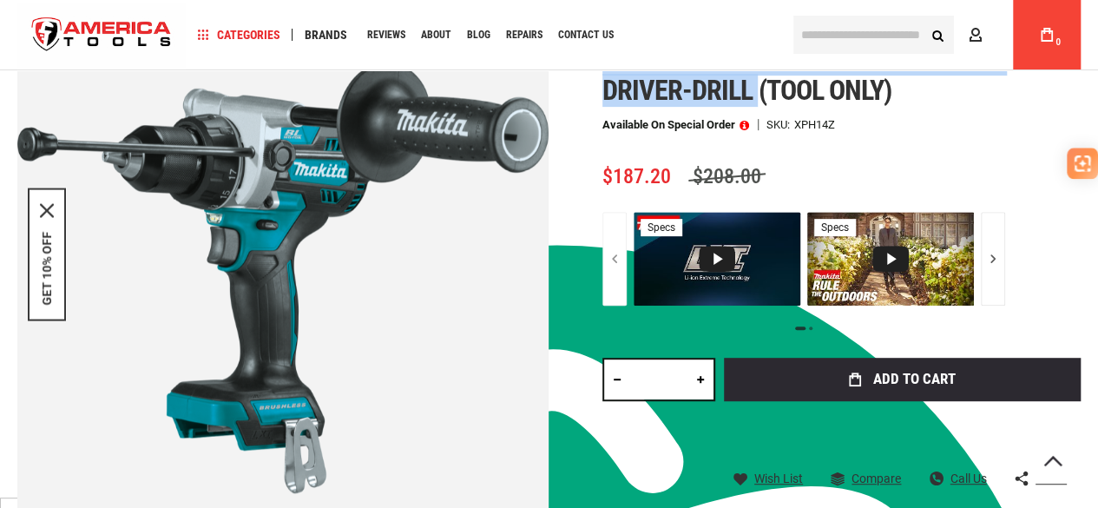
scroll to position [276, 0]
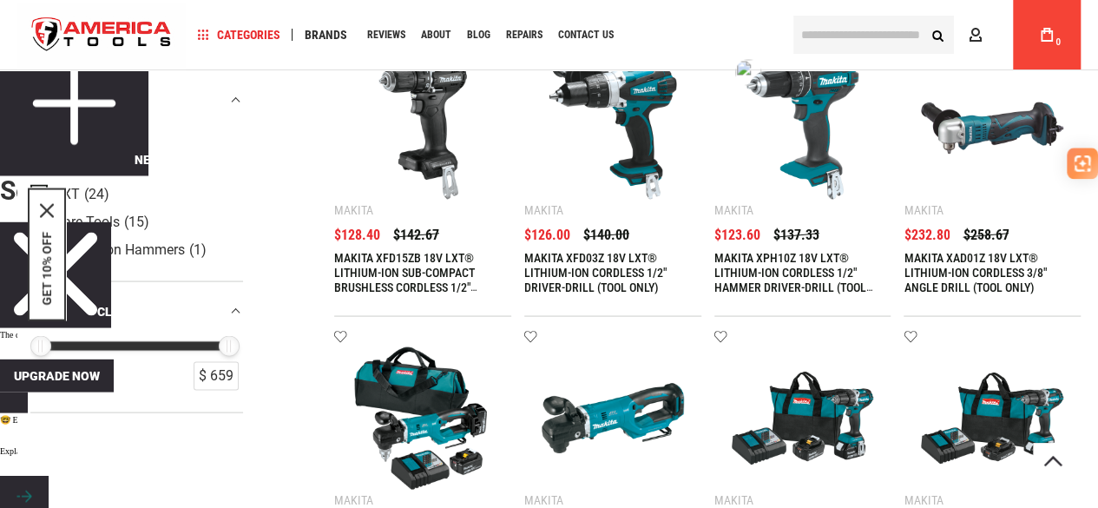
scroll to position [1563, 0]
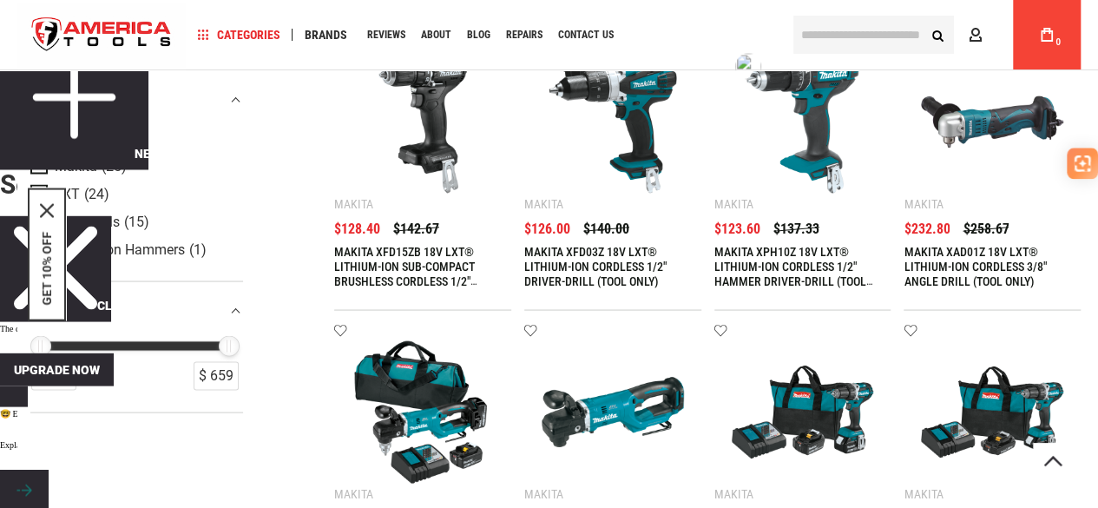
click at [792, 139] on img at bounding box center [803, 121] width 142 height 142
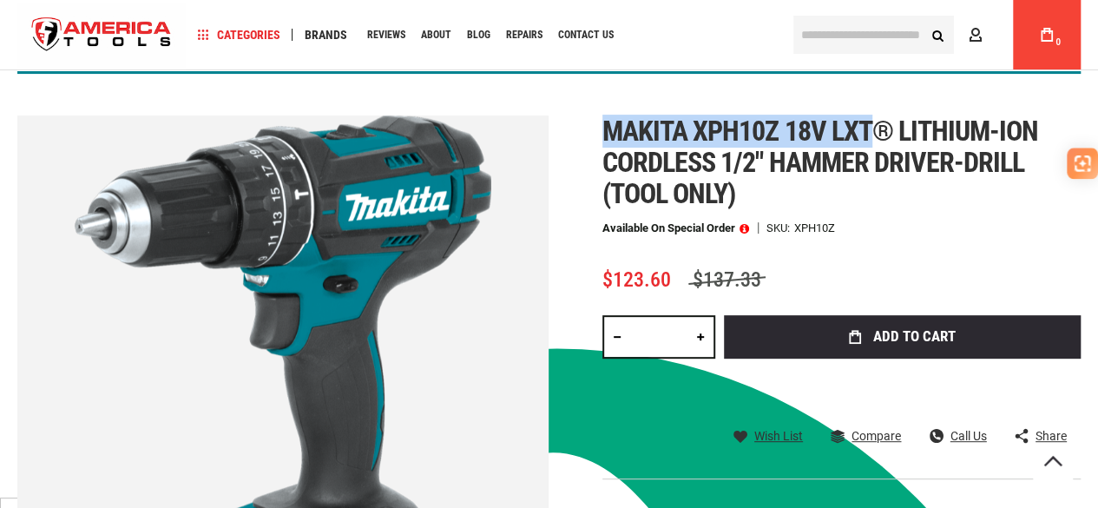
drag, startPoint x: 637, startPoint y: 141, endPoint x: 876, endPoint y: 129, distance: 239.0
type textarea "**********"
click at [878, 131] on span "Makita xph10z 18v lxt® lithium-ion cordless 1/2" hammer driver-drill (tool only)" at bounding box center [821, 162] width 436 height 95
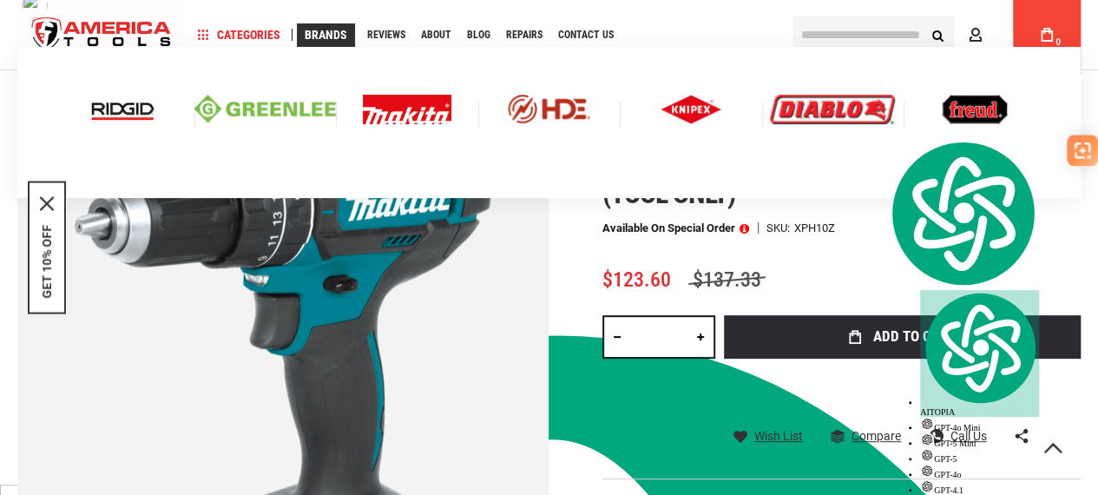
click at [330, 30] on span "Brands" at bounding box center [326, 35] width 43 height 12
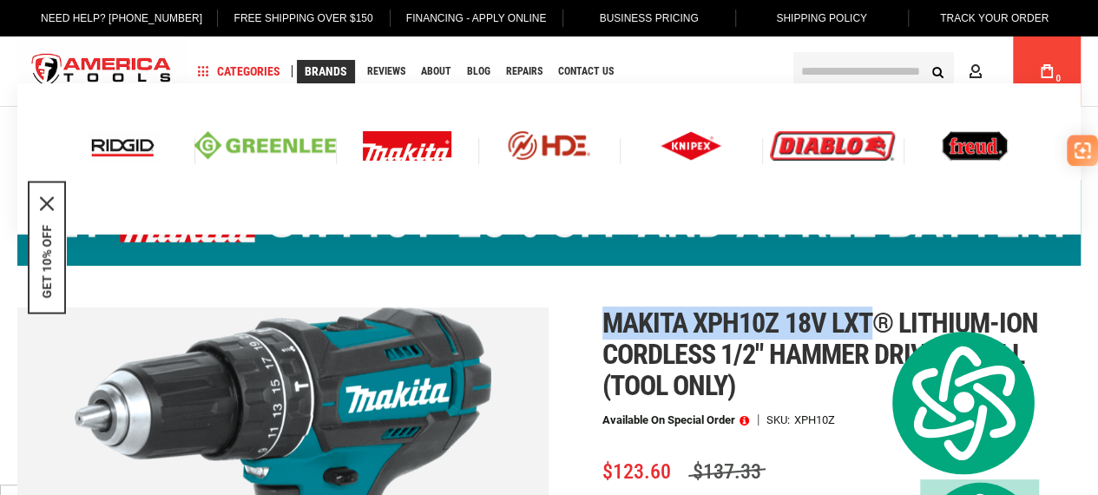
click at [325, 62] on link "Brands" at bounding box center [326, 71] width 58 height 23
click at [553, 141] on img at bounding box center [549, 145] width 142 height 29
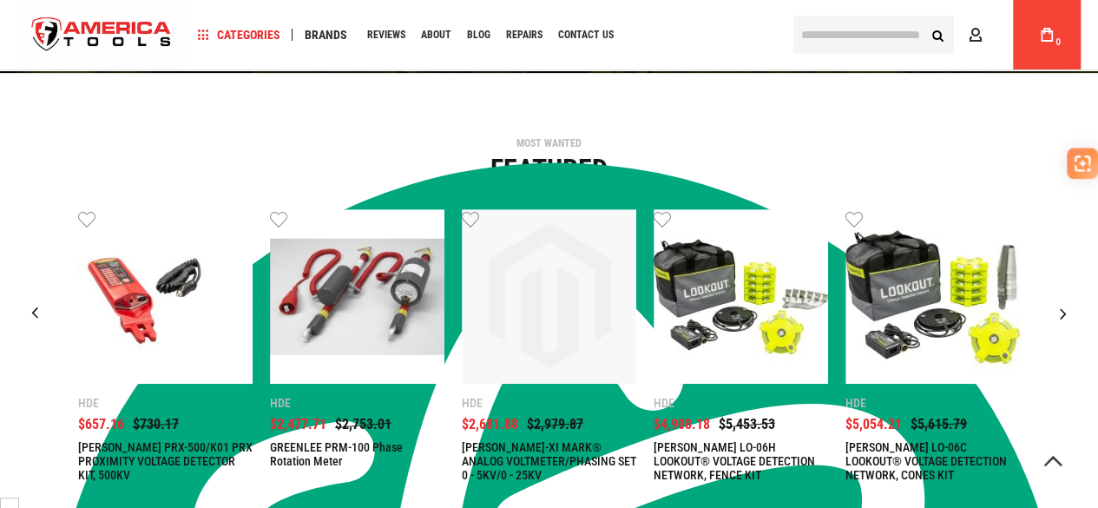
scroll to position [347, 0]
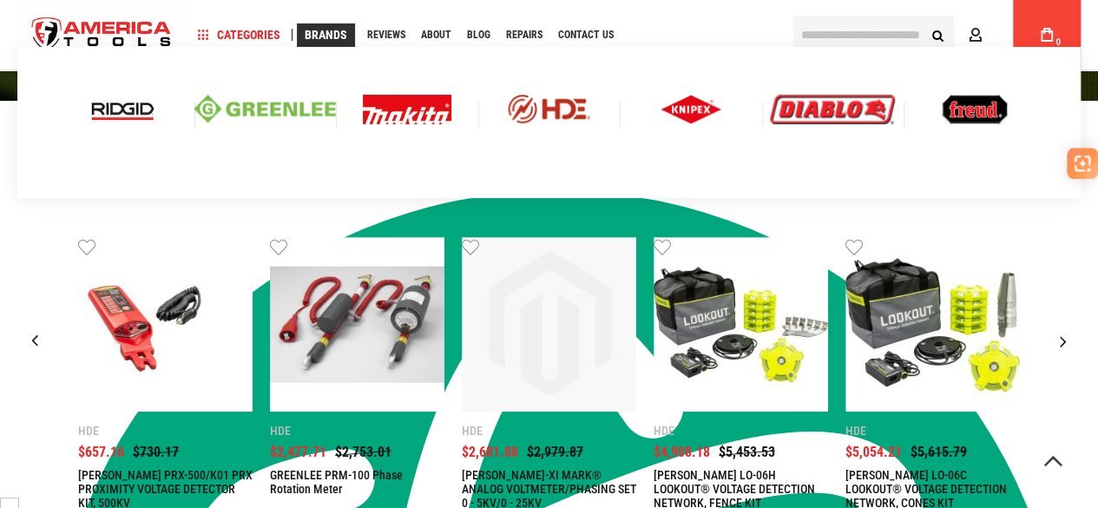
click at [689, 104] on img at bounding box center [691, 110] width 61 height 30
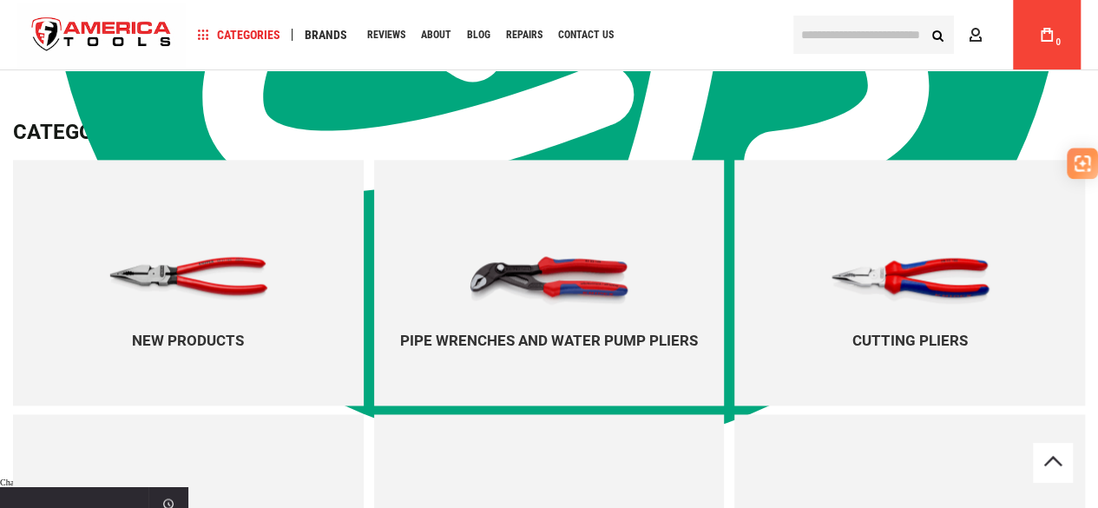
scroll to position [1129, 0]
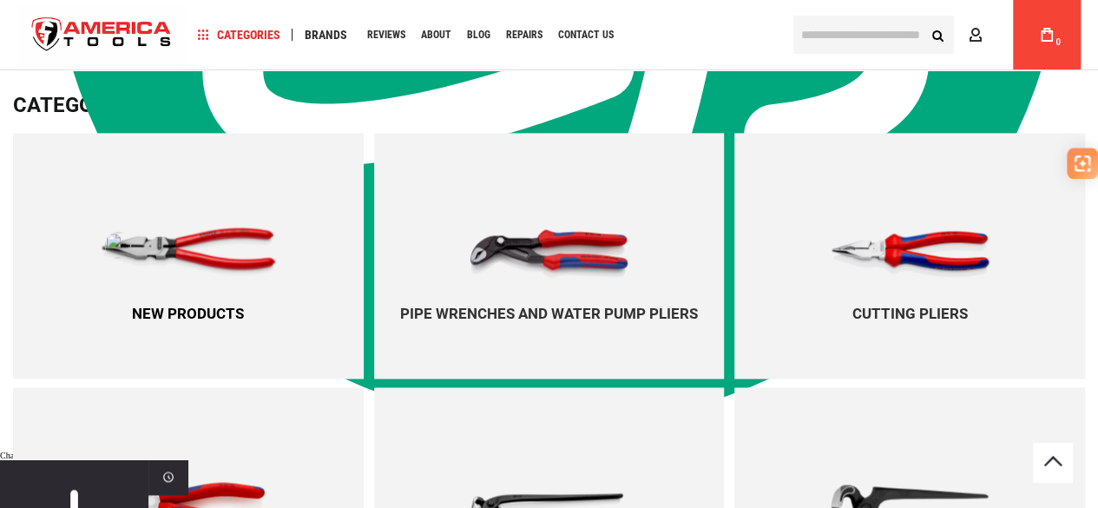
click img
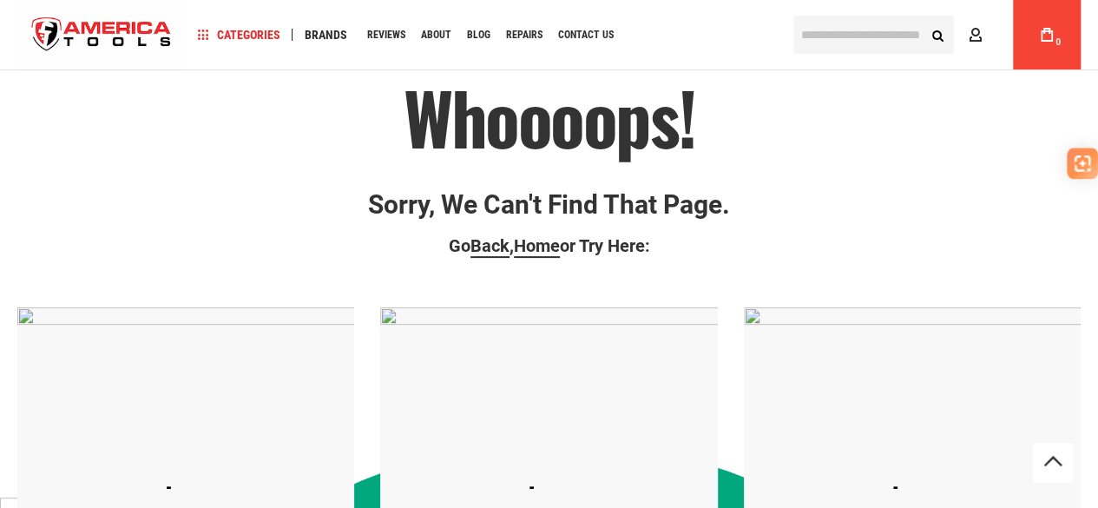
scroll to position [87, 0]
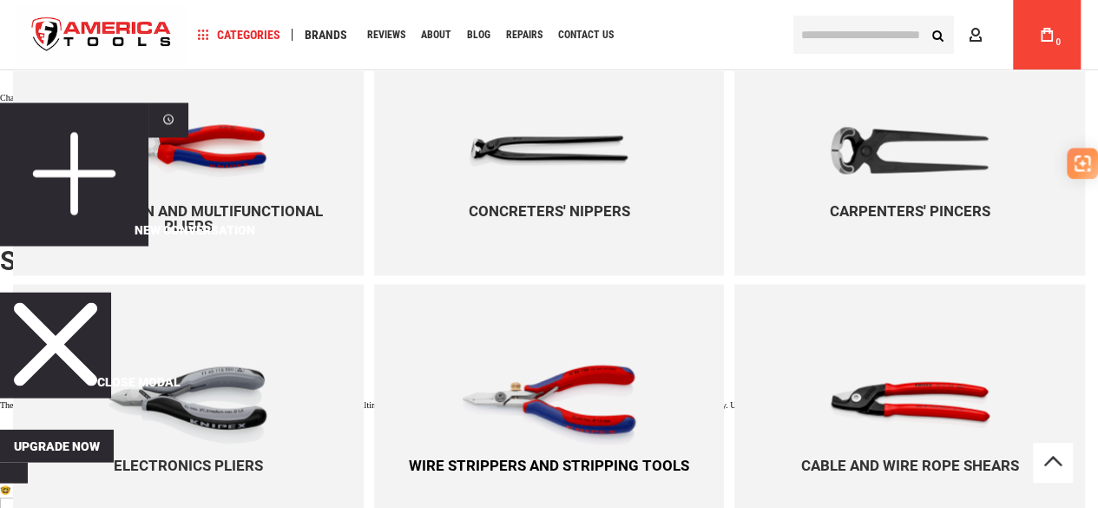
scroll to position [1452, 0]
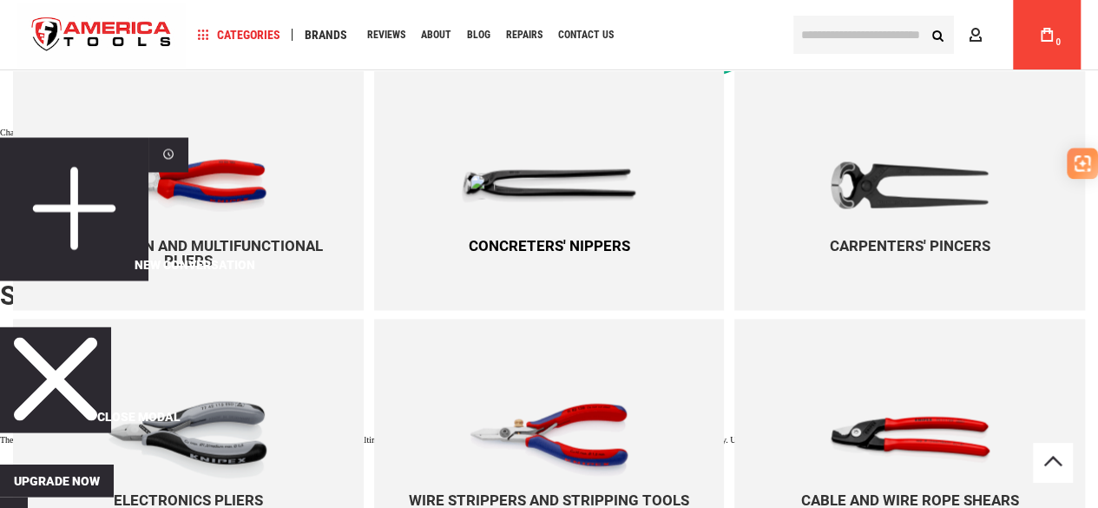
click at [521, 181] on img at bounding box center [549, 185] width 177 height 35
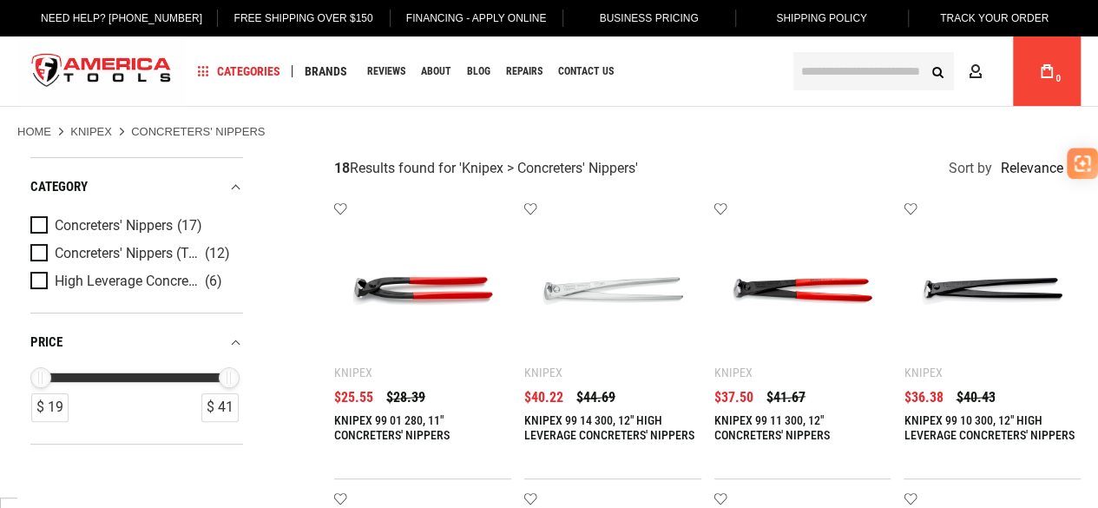
click at [391, 365] on link at bounding box center [422, 290] width 177 height 177
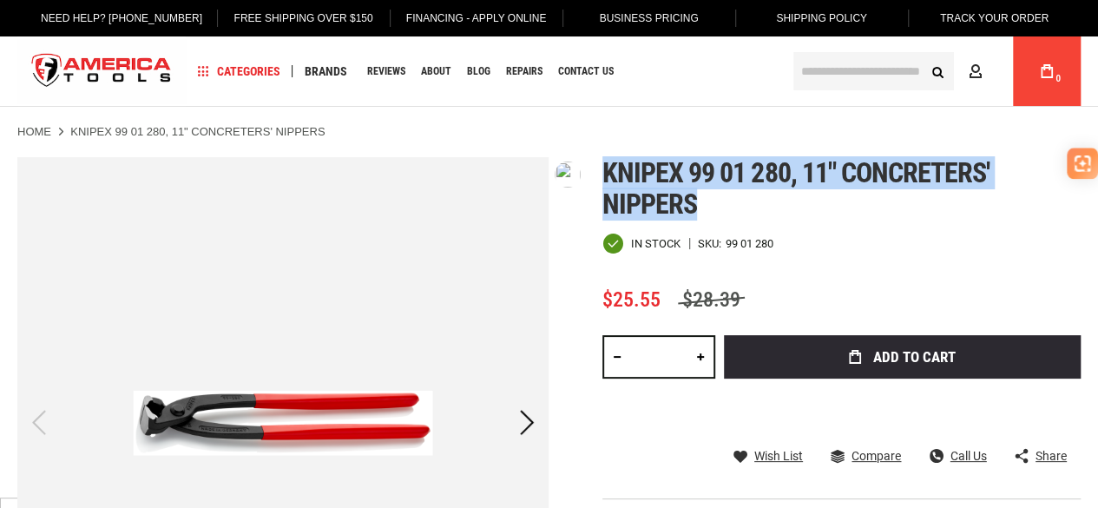
drag, startPoint x: 603, startPoint y: 160, endPoint x: 969, endPoint y: 200, distance: 368.5
type textarea "**********"
click at [969, 200] on h1 "Knipex 99 01 280, 11" concreters' nippers" at bounding box center [842, 188] width 478 height 63
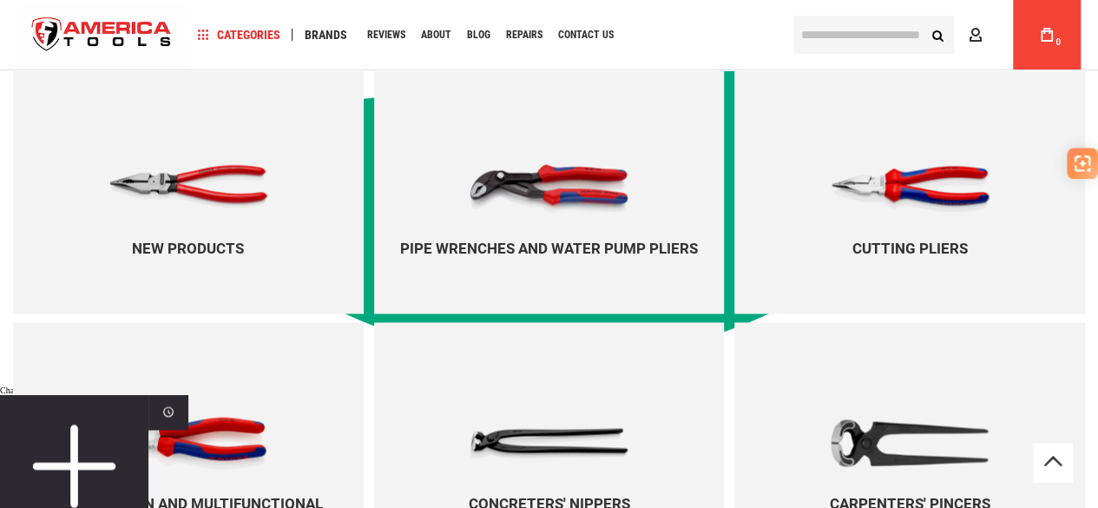
scroll to position [1192, 0]
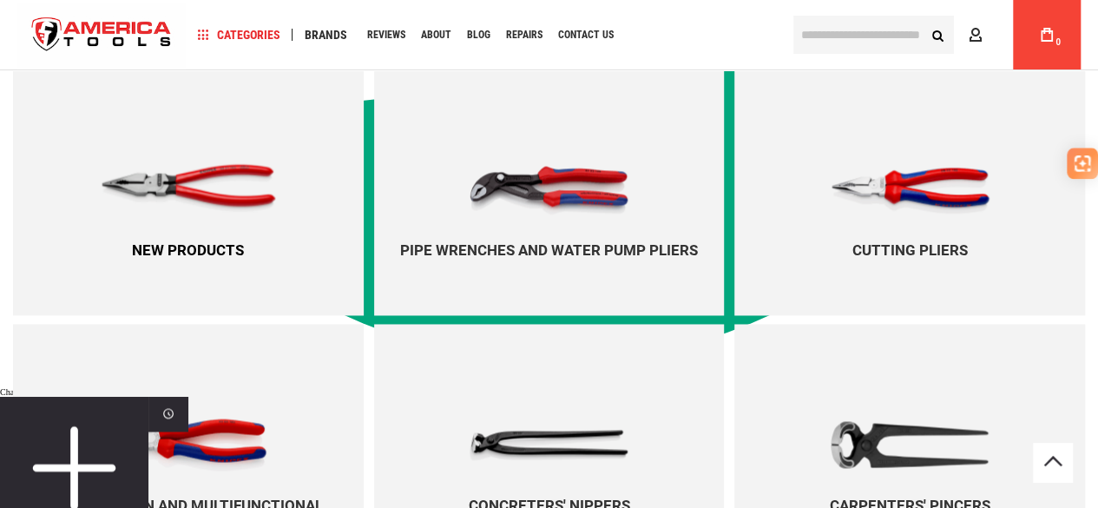
click at [313, 174] on link "New products" at bounding box center [188, 192] width 351 height 246
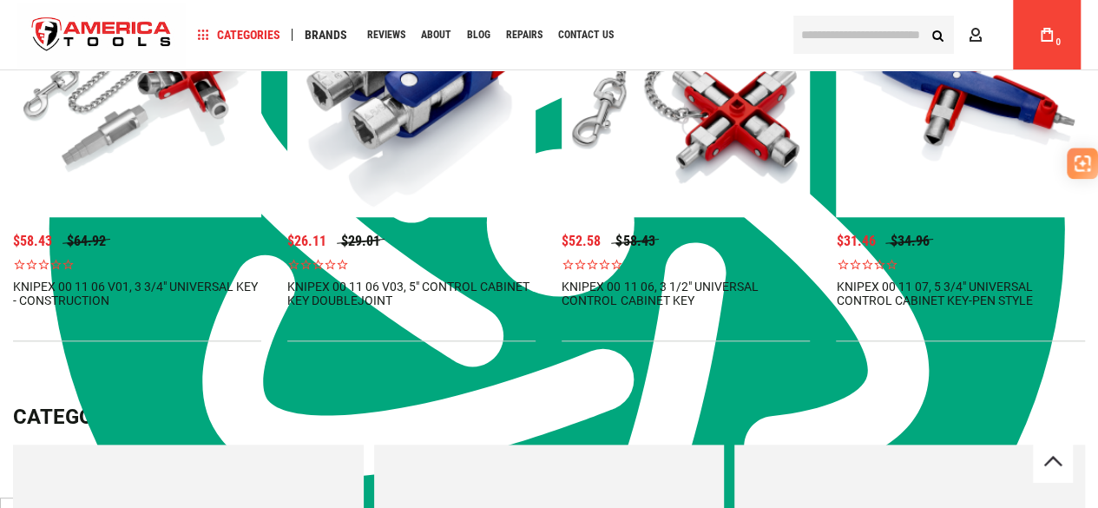
scroll to position [823, 0]
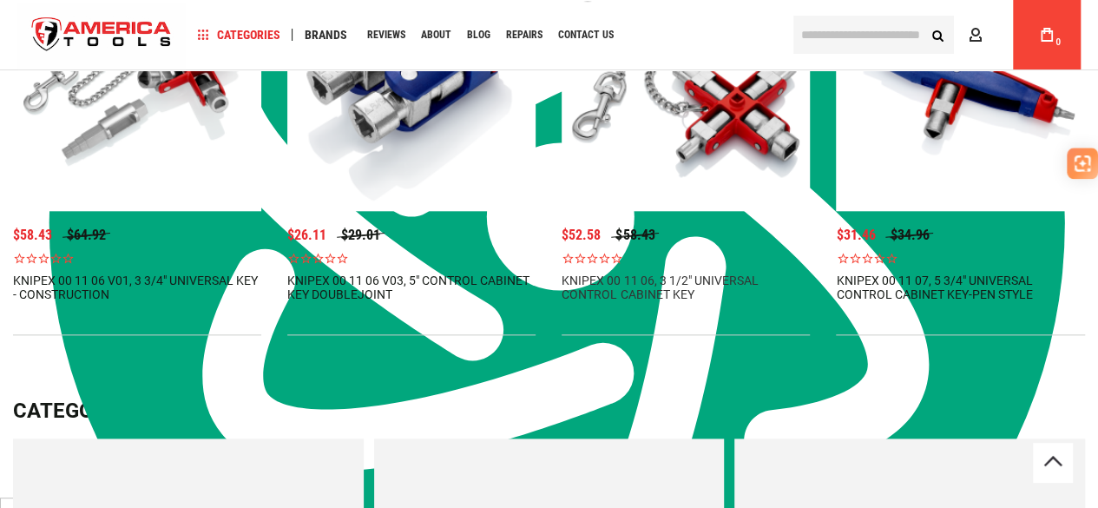
click at [673, 178] on link at bounding box center [686, 87] width 248 height 248
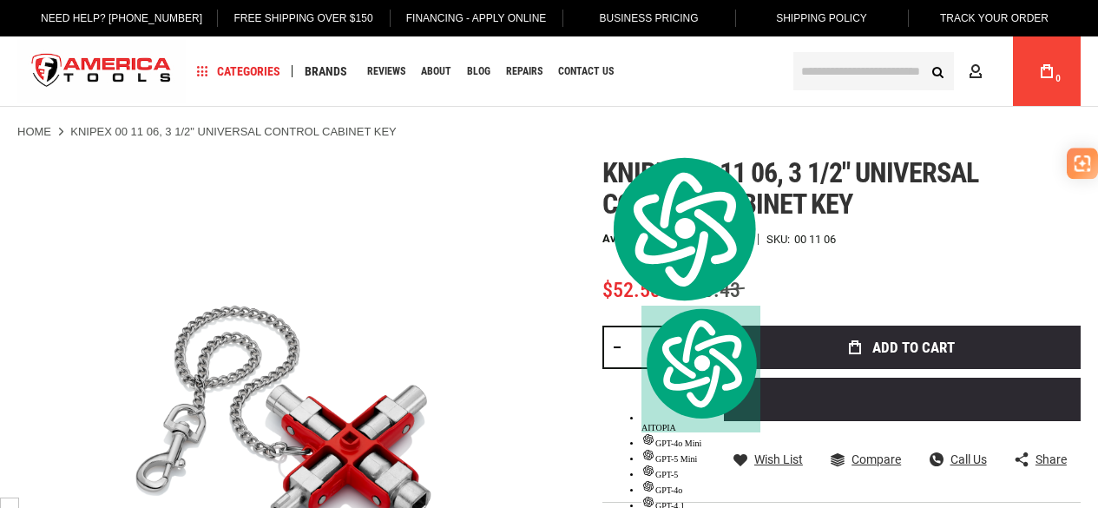
type textarea "**********"
click at [615, 171] on html "The store will not work correctly in the case when cookies are disabled. Langua…" at bounding box center [549, 254] width 1098 height 508
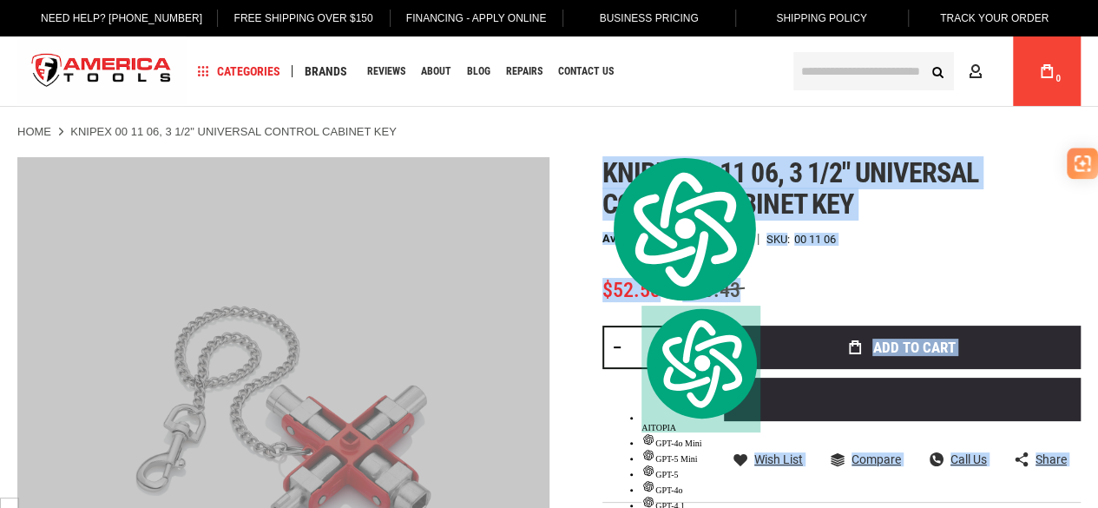
scroll to position [993, 0]
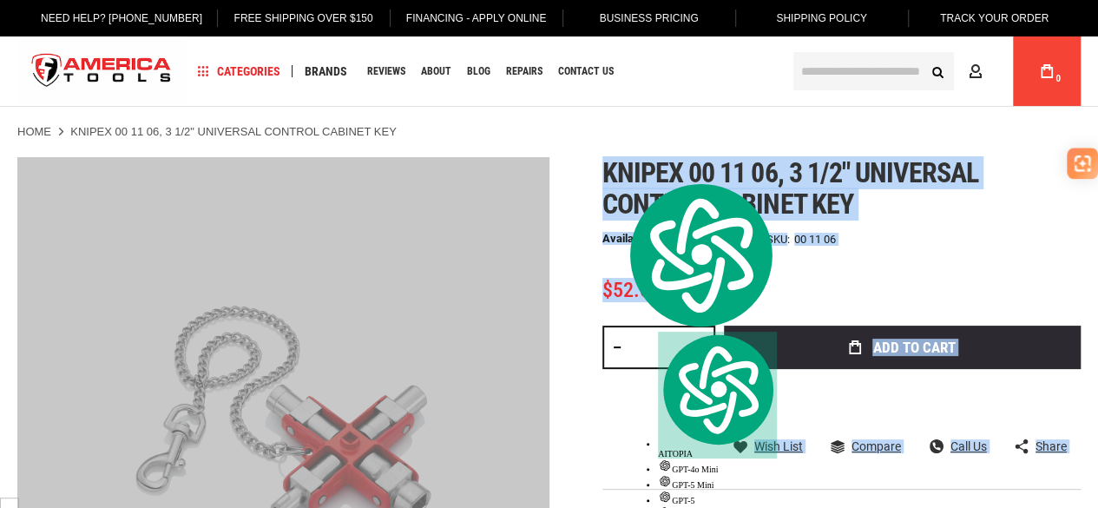
click at [988, 234] on div "Available on Special Order SKU 00 11 06" at bounding box center [842, 239] width 478 height 12
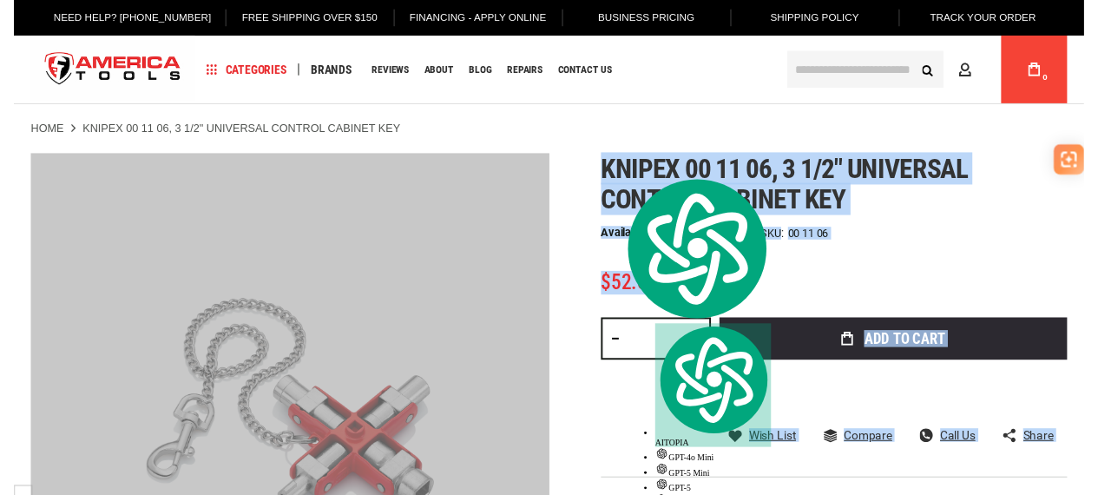
scroll to position [0, 0]
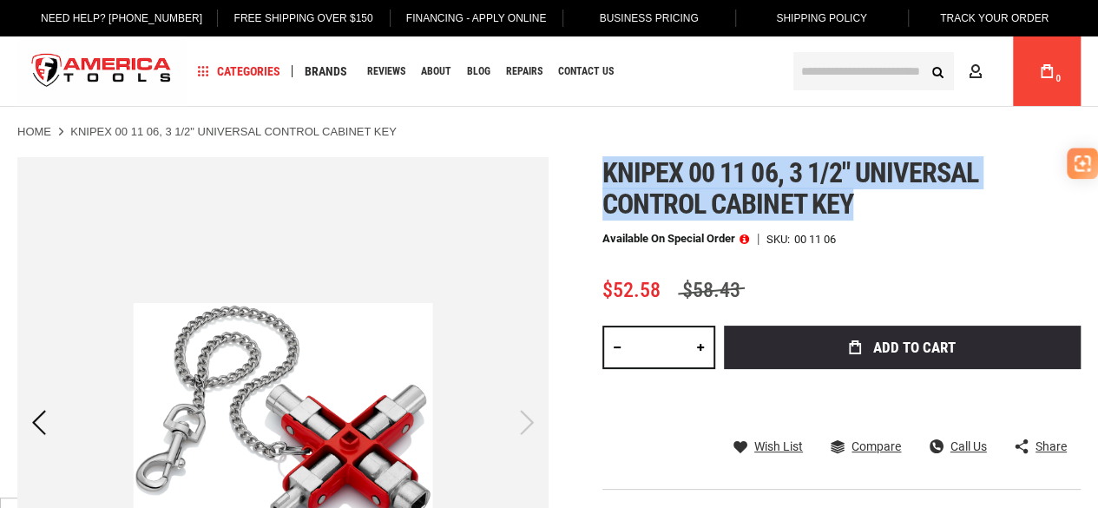
drag, startPoint x: 601, startPoint y: 174, endPoint x: 877, endPoint y: 206, distance: 277.8
click at [877, 206] on div "Skip to the end of the images gallery Skip to the beginning of the images galle…" at bounding box center [548, 457] width 1063 height 601
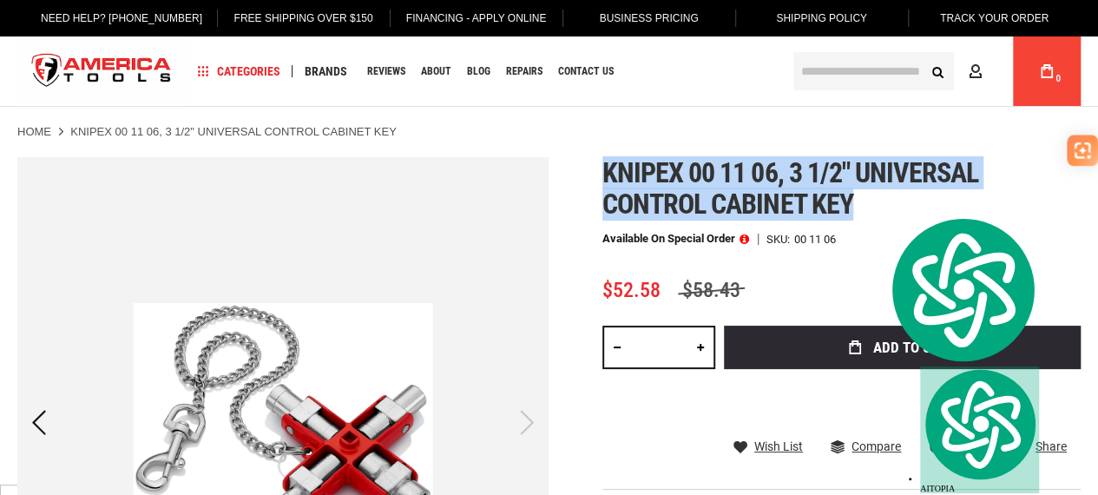
copy span "Knipex 00 11 06, 3 1/2" universal control cabinet key"
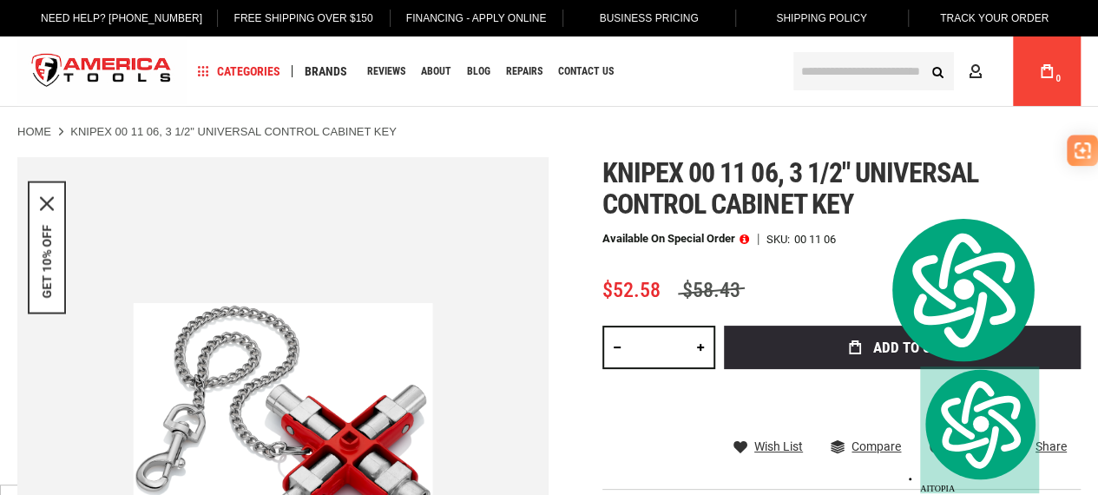
click at [667, 414] on div "Qty * Add to Cart" at bounding box center [842, 373] width 478 height 95
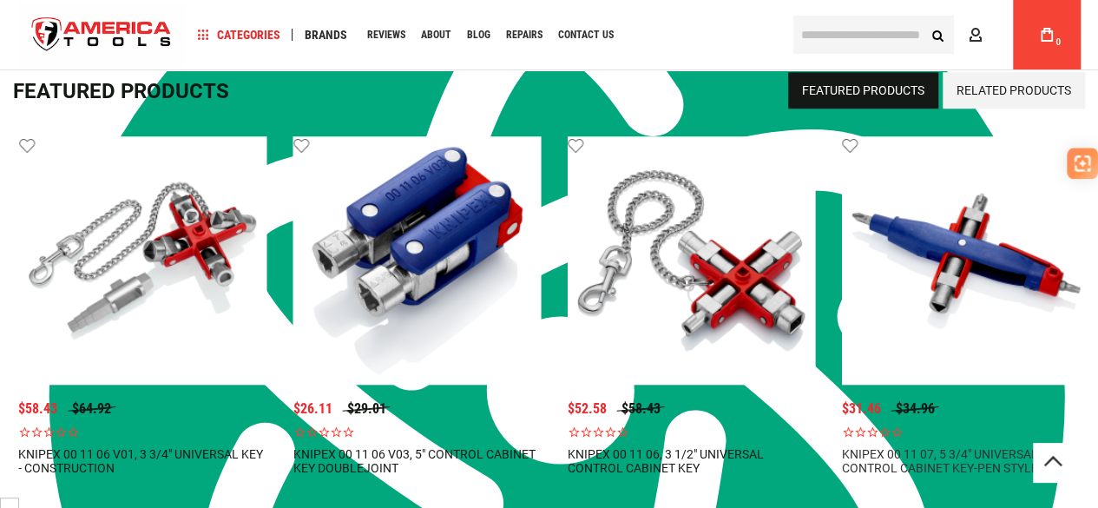
drag, startPoint x: 830, startPoint y: 451, endPoint x: 853, endPoint y: 449, distance: 22.6
click at [858, 458] on div "Add to Cart Wish List Compare Quickview" at bounding box center [1116, 322] width 2196 height 372
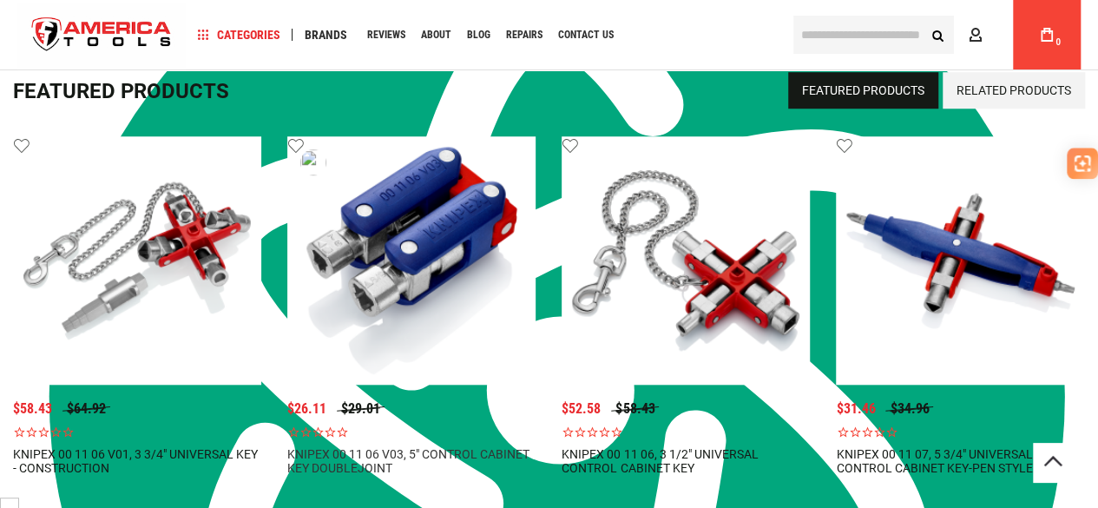
click at [407, 257] on link at bounding box center [411, 260] width 248 height 248
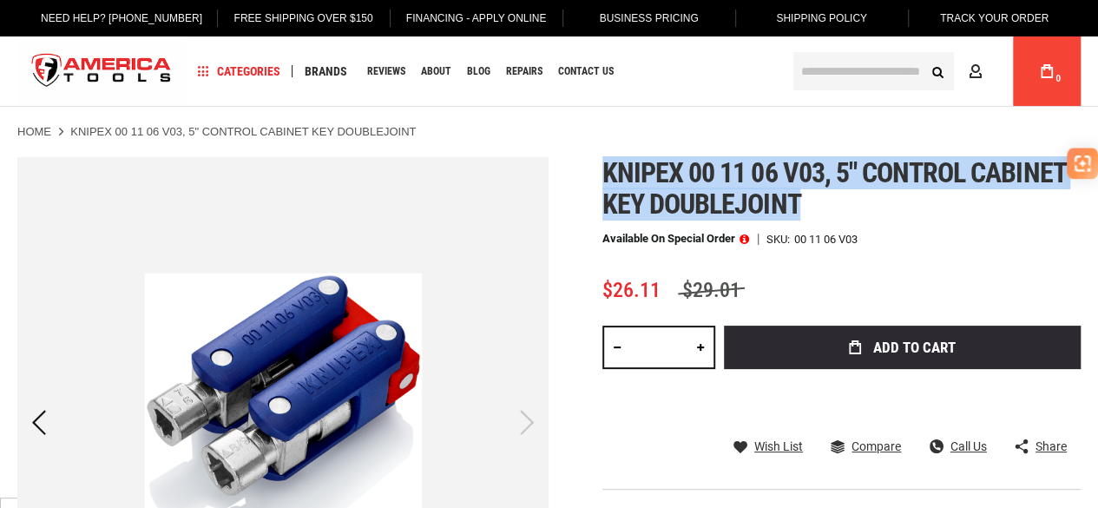
drag, startPoint x: 606, startPoint y: 173, endPoint x: 804, endPoint y: 200, distance: 199.8
type textarea "**********"
click at [804, 200] on h1 "Knipex 00 11 06 v03, 5" control cabinet key doublejoint" at bounding box center [842, 188] width 478 height 63
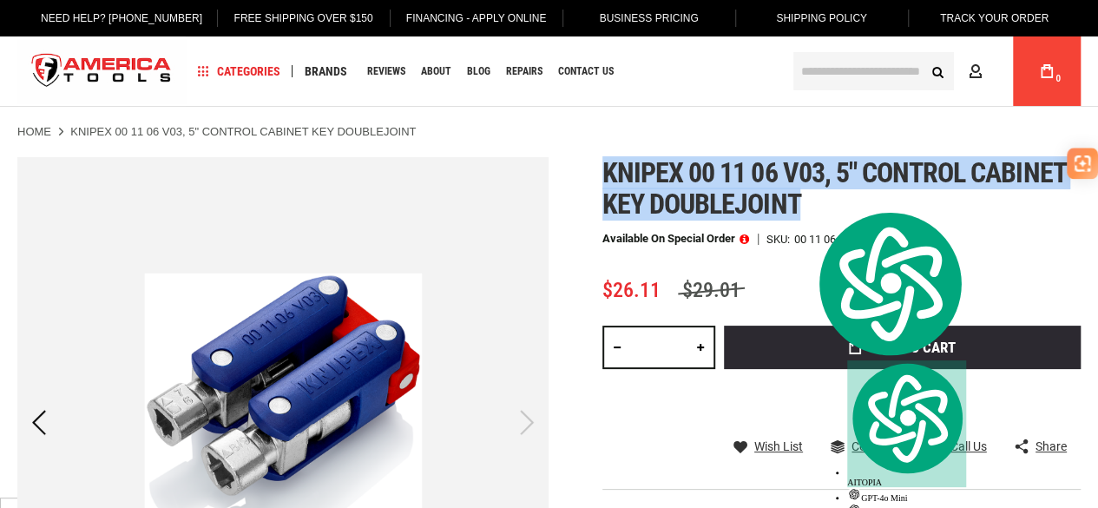
copy span "Knipex 00 11 06 v03, 5" control cabinet key doublejoint"
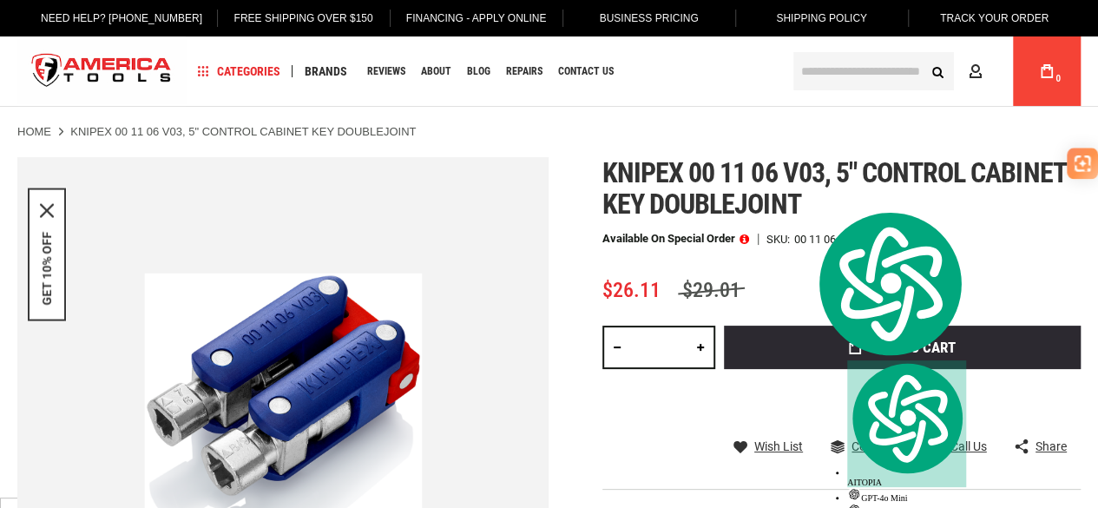
click at [708, 428] on div "Knipex 00 11 06 v03, 5" control cabinet key doublejoint Available on Special Or…" at bounding box center [842, 376] width 478 height 439
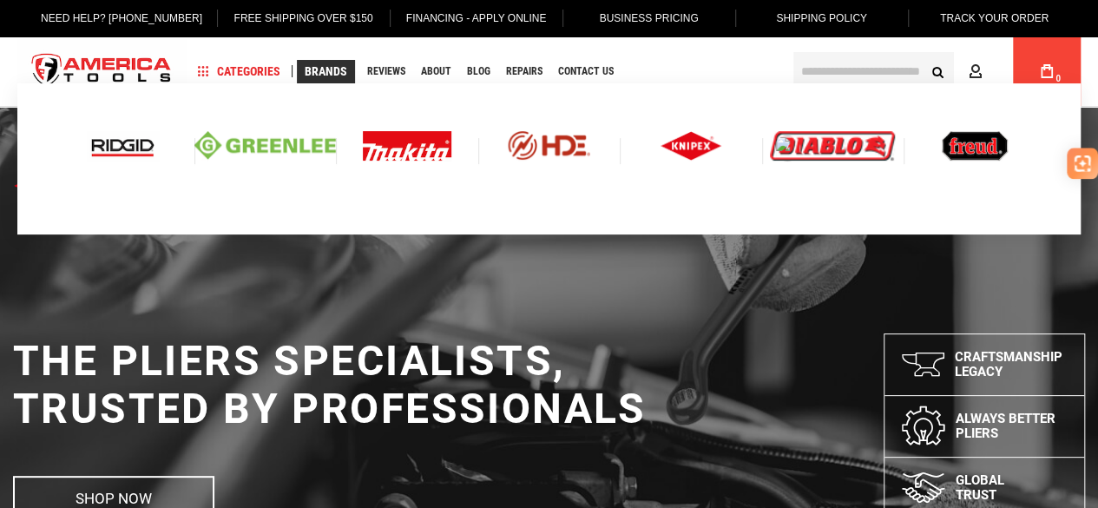
click at [834, 140] on img at bounding box center [832, 146] width 125 height 30
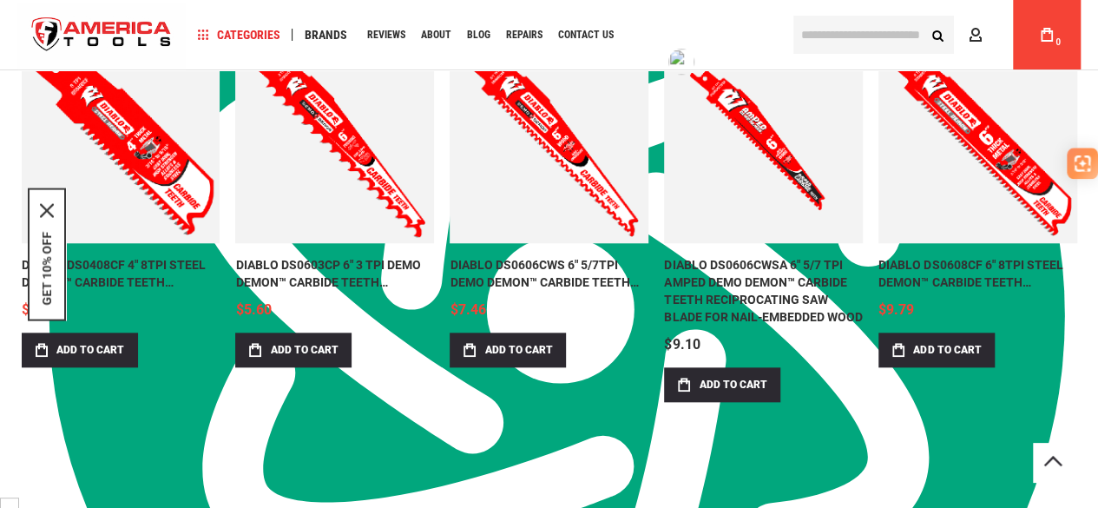
scroll to position [759, 0]
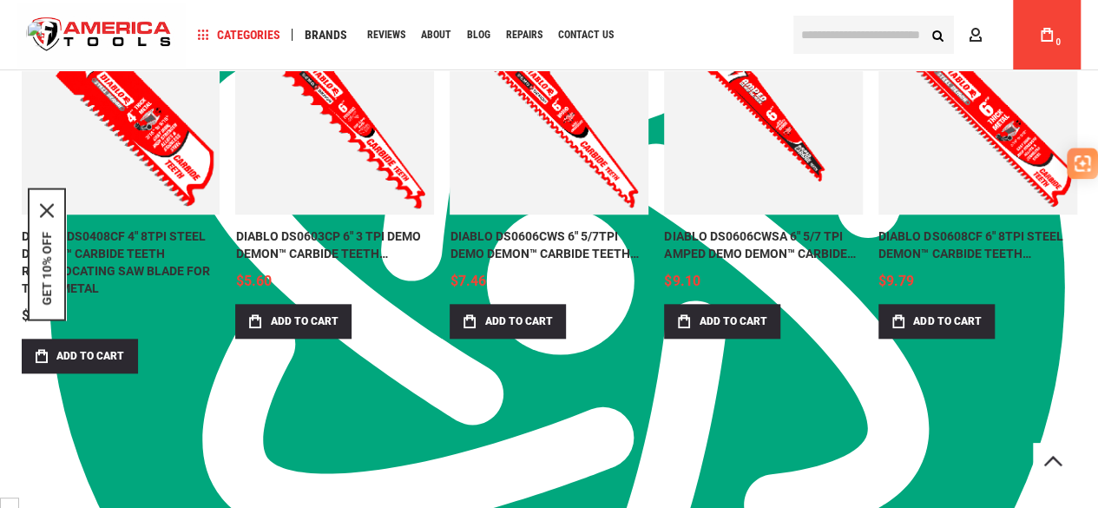
click link "DIABLO DS0408CF 4" 8TPI STEEL DEMON™ CARBIDE TEETH RECIPROCATING SAW BLADE FOR …"
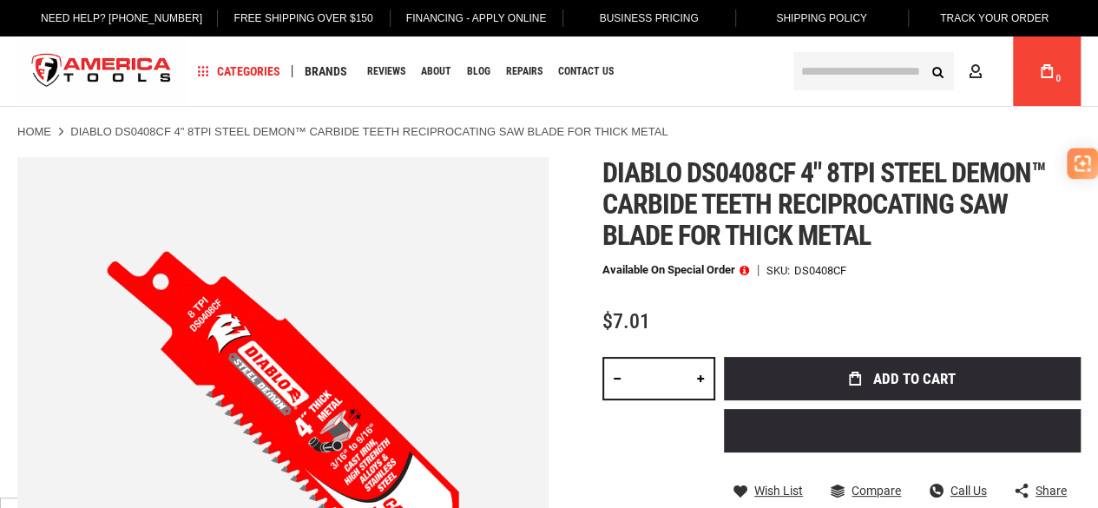
scroll to position [993, 0]
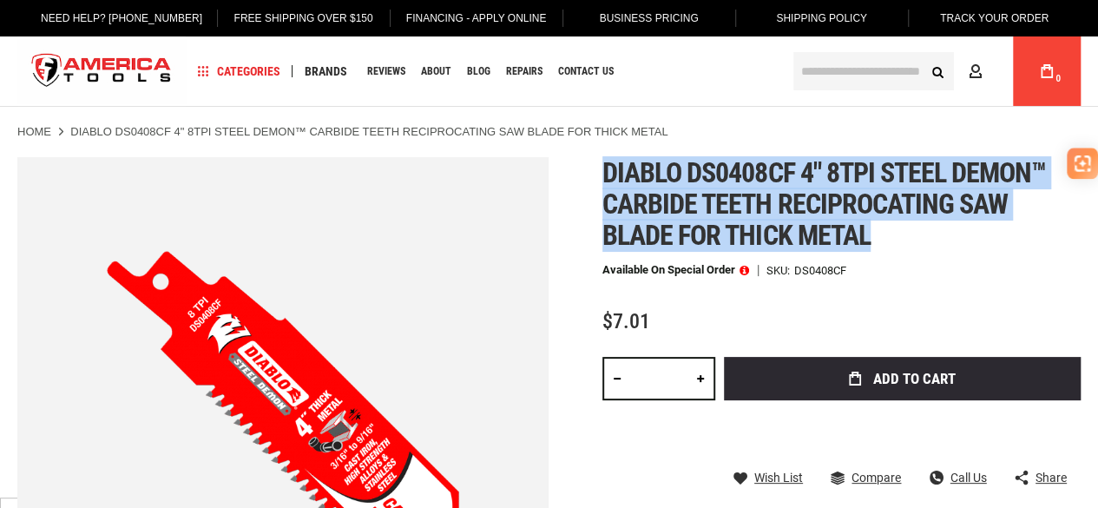
drag, startPoint x: 0, startPoint y: 0, endPoint x: 931, endPoint y: 235, distance: 959.9
type textarea "**********"
click at [931, 235] on div "Skip to the end of the images gallery Skip to the beginning of the images galle…" at bounding box center [548, 422] width 1063 height 531
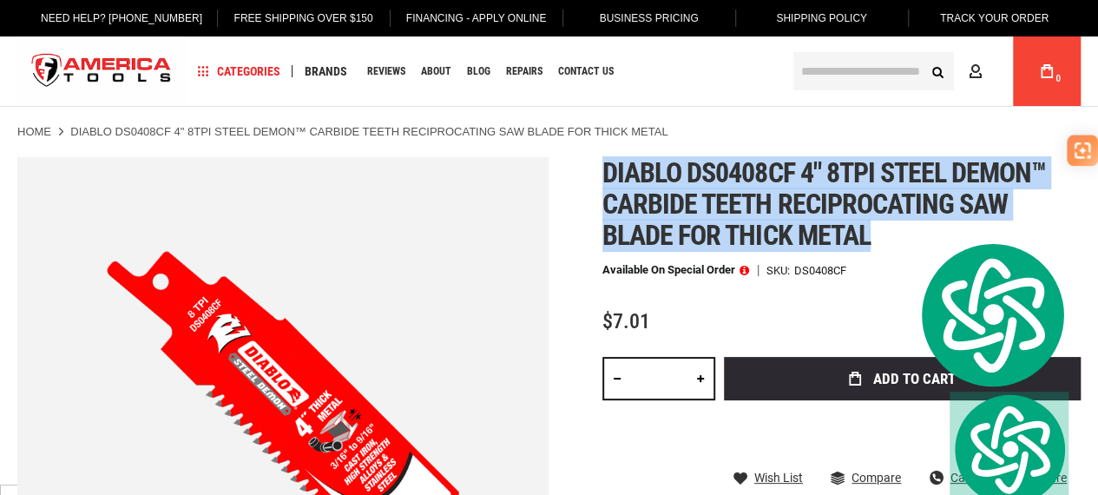
scroll to position [0, 0]
copy span "Diablo ds0408cf 4" 8tpi steel demon™ carbide teeth reciprocating saw blade for …"
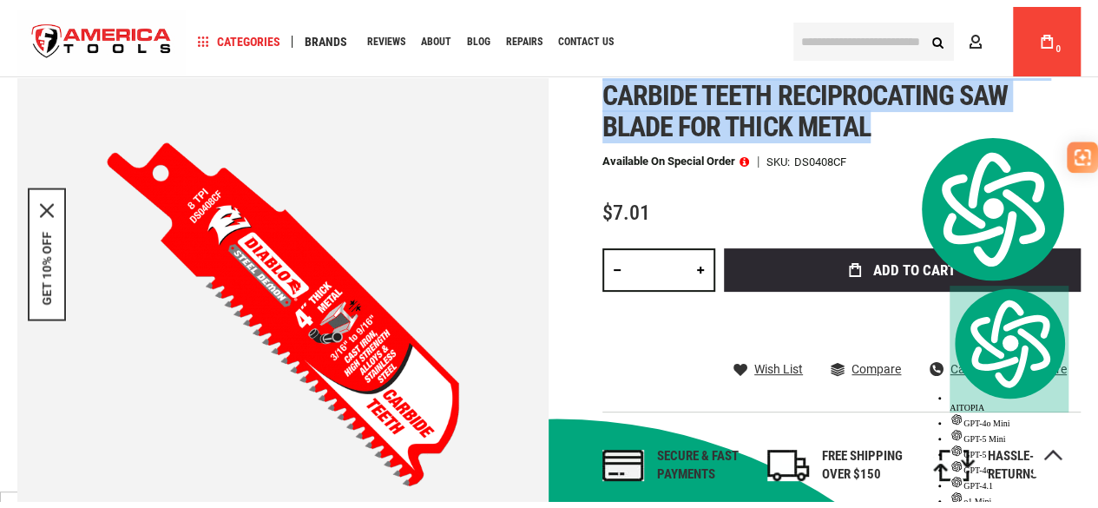
scroll to position [87, 0]
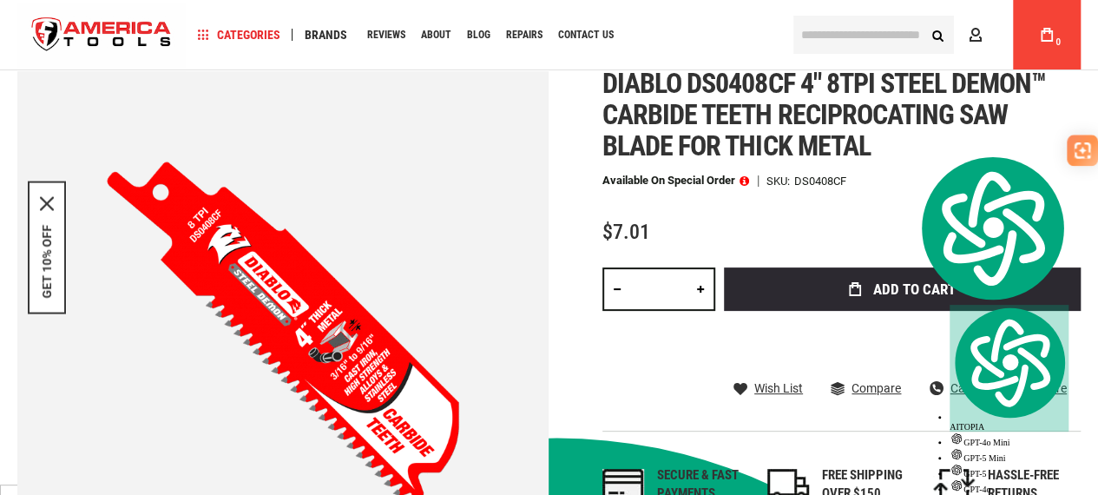
click at [838, 221] on div "$7.01" at bounding box center [842, 232] width 478 height 22
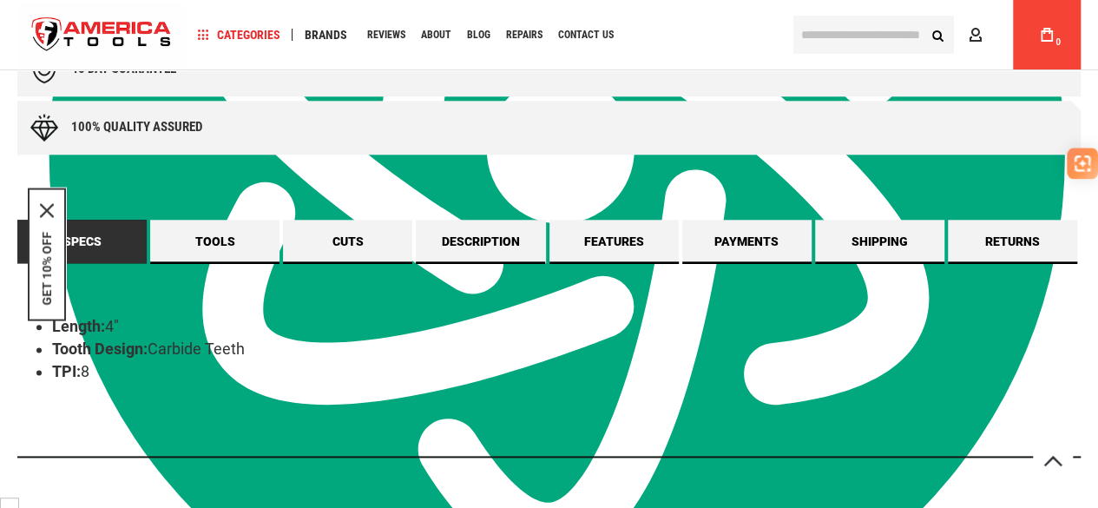
scroll to position [868, 0]
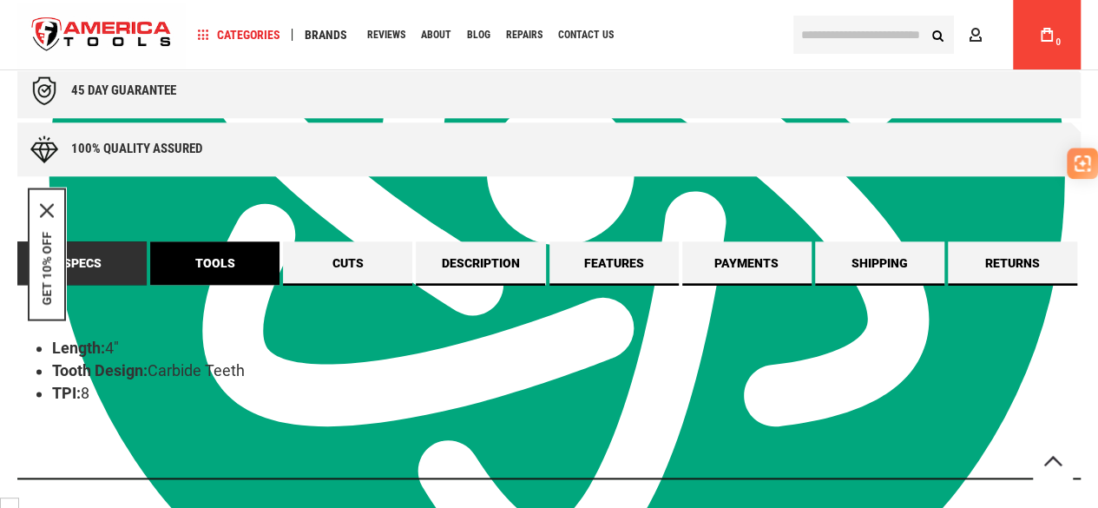
click at [221, 259] on link "Tools" at bounding box center [214, 262] width 129 height 43
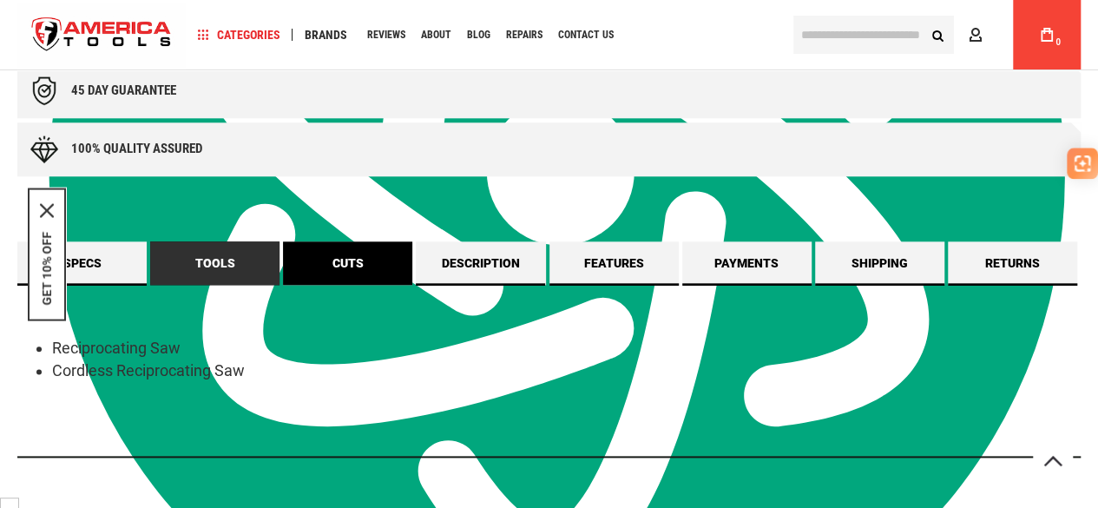
click at [342, 262] on link "Cuts" at bounding box center [347, 262] width 129 height 43
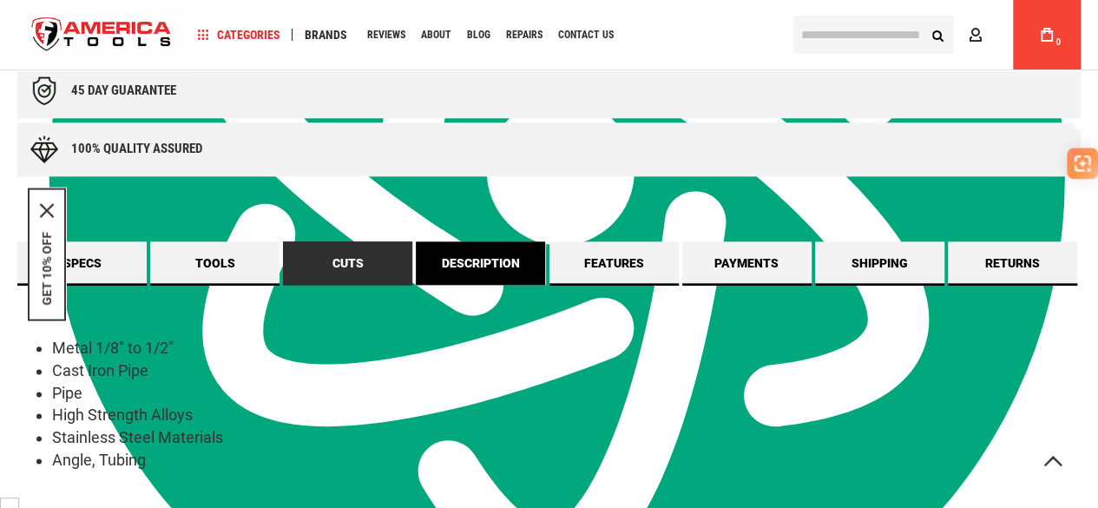
click at [504, 260] on link "Description" at bounding box center [480, 262] width 129 height 43
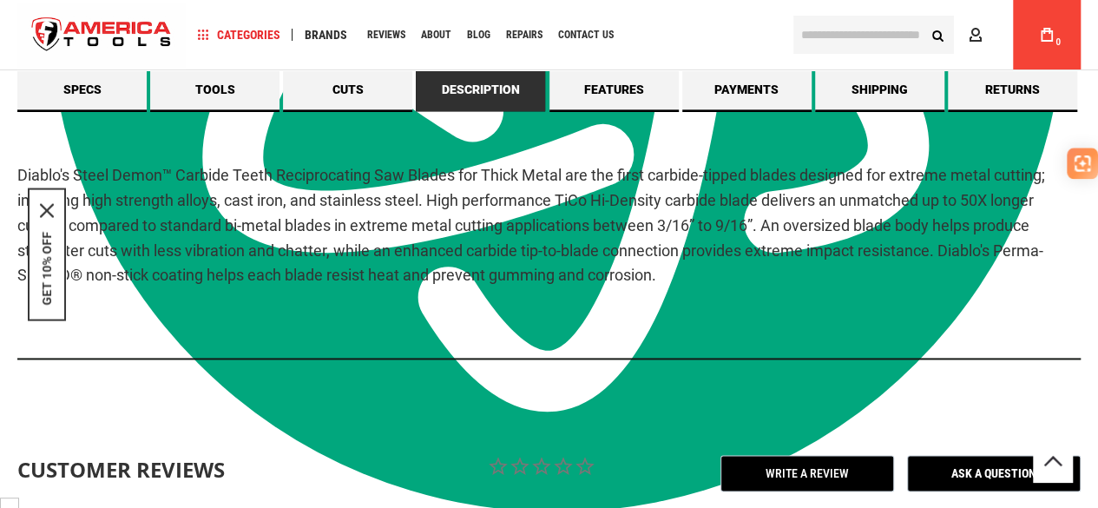
scroll to position [955, 0]
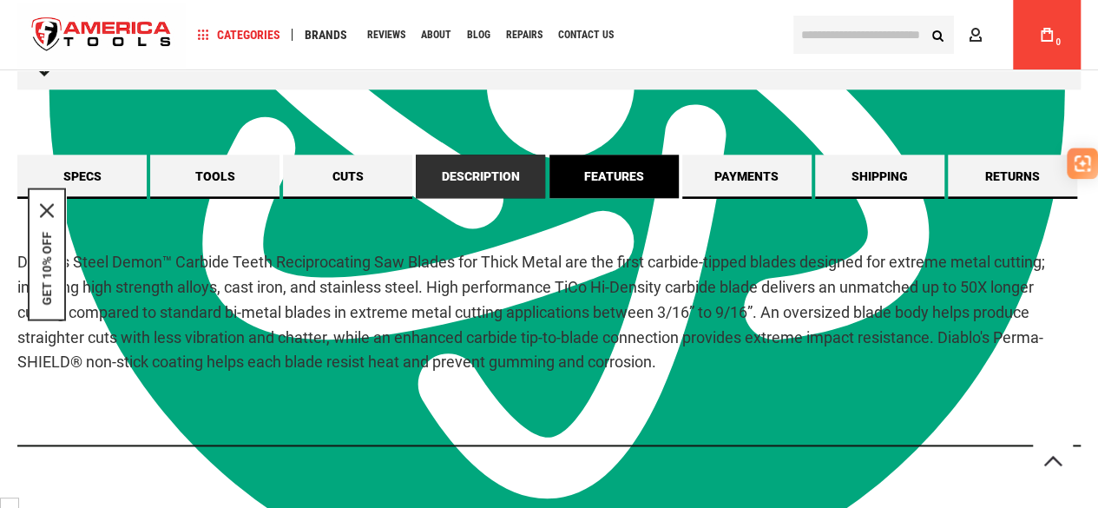
click at [635, 174] on link "Features" at bounding box center [614, 176] width 129 height 43
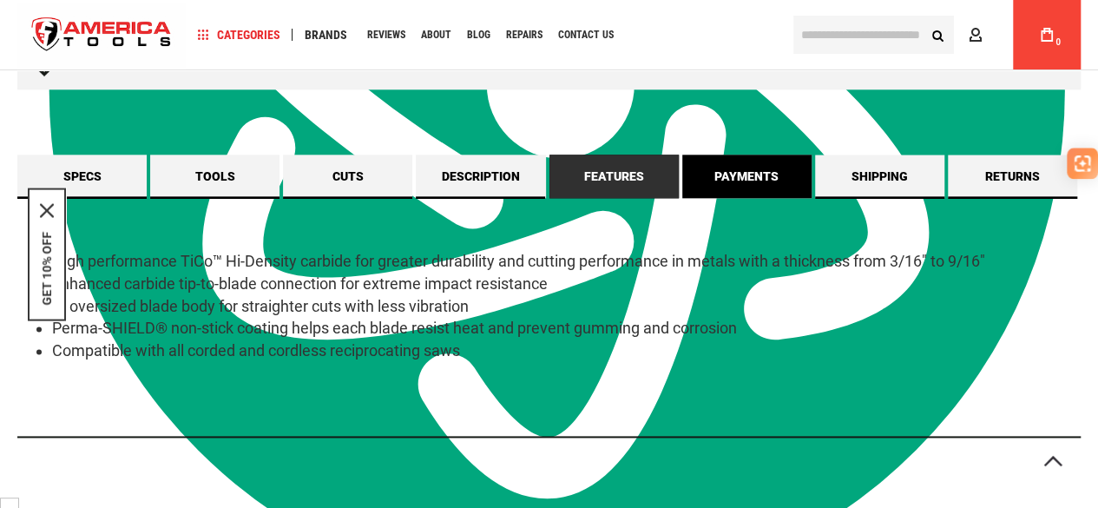
click at [743, 173] on link "Payments" at bounding box center [746, 176] width 129 height 43
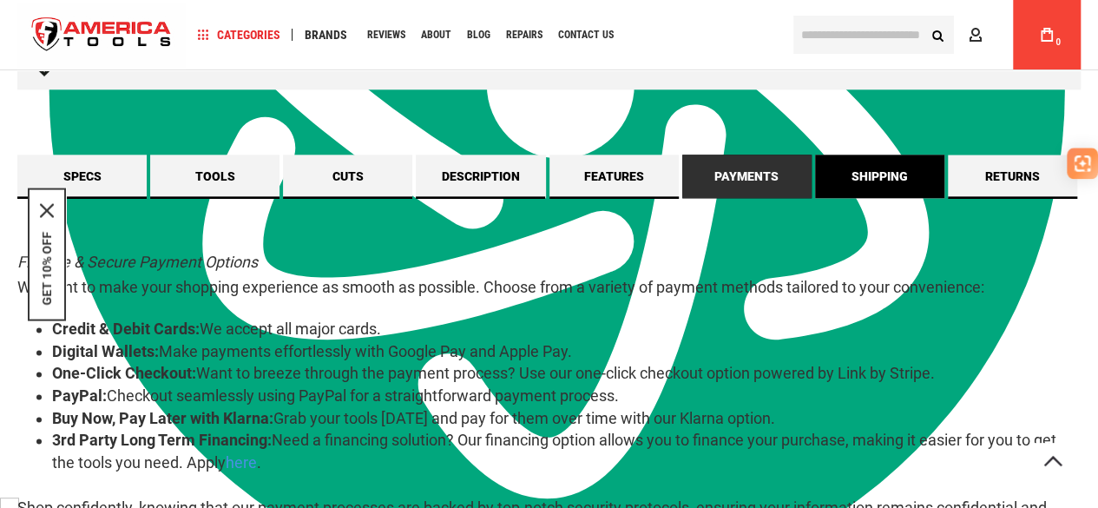
click at [876, 166] on link "Shipping" at bounding box center [879, 176] width 129 height 43
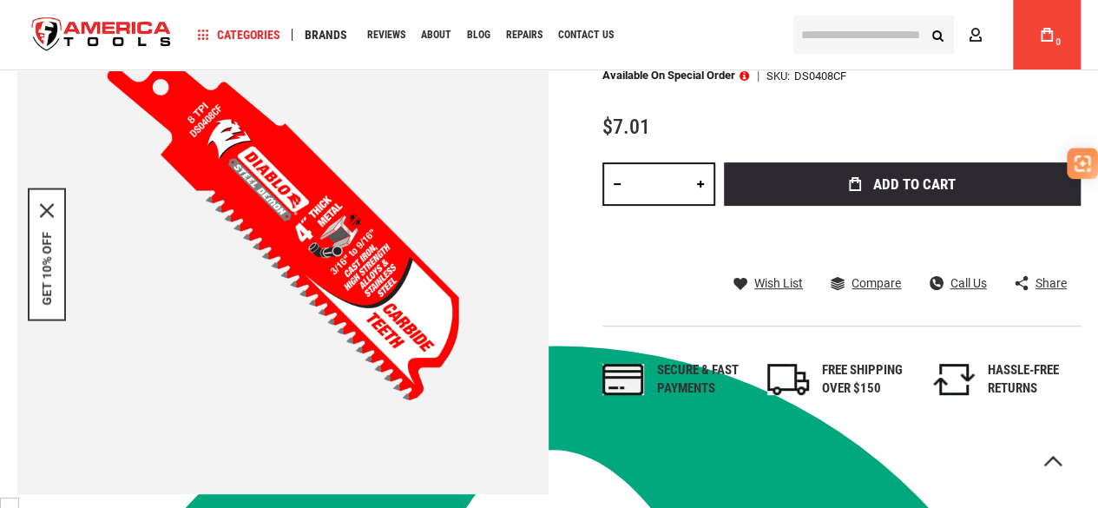
scroll to position [87, 0]
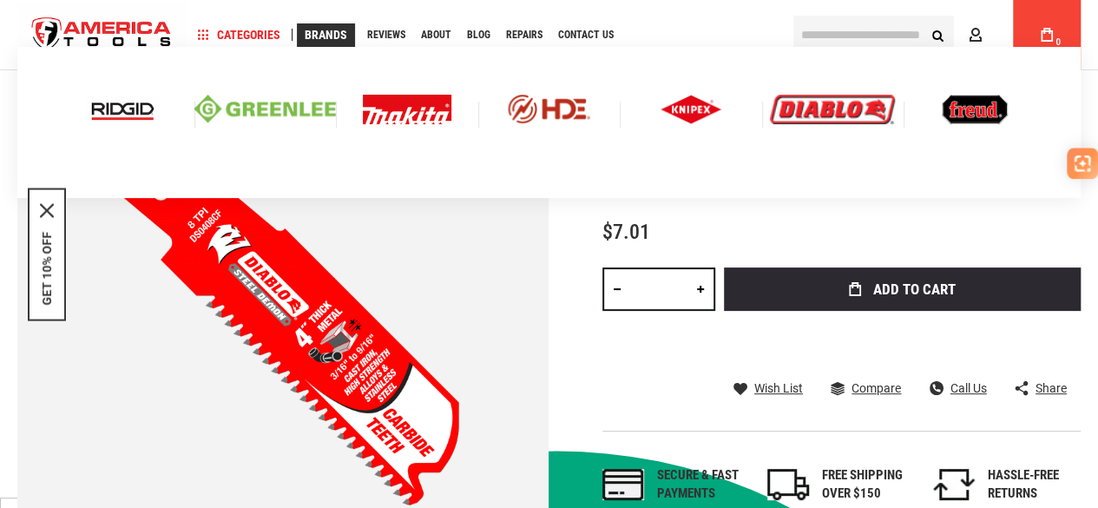
click at [978, 108] on img at bounding box center [975, 110] width 66 height 30
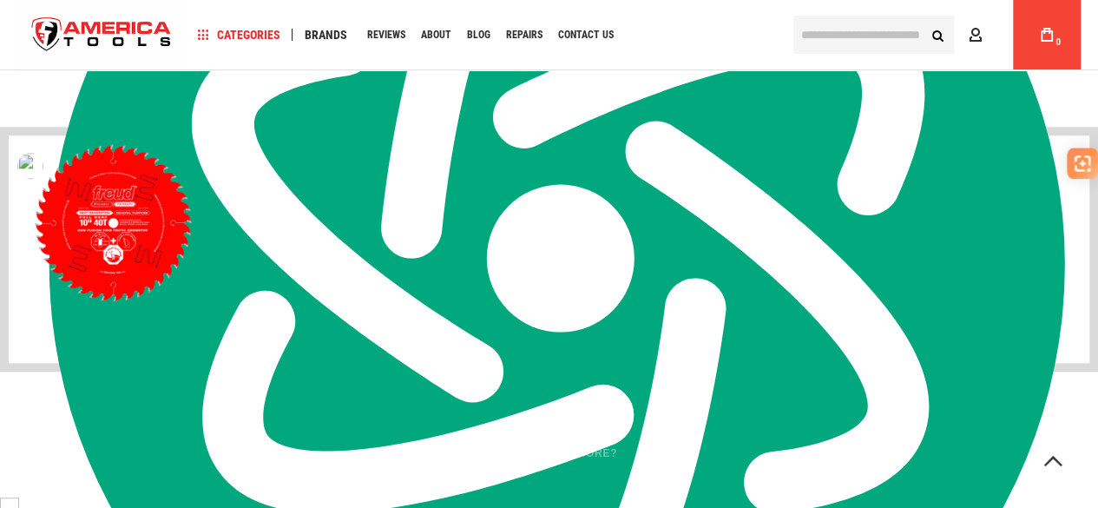
click at [149, 210] on img at bounding box center [113, 222] width 216 height 161
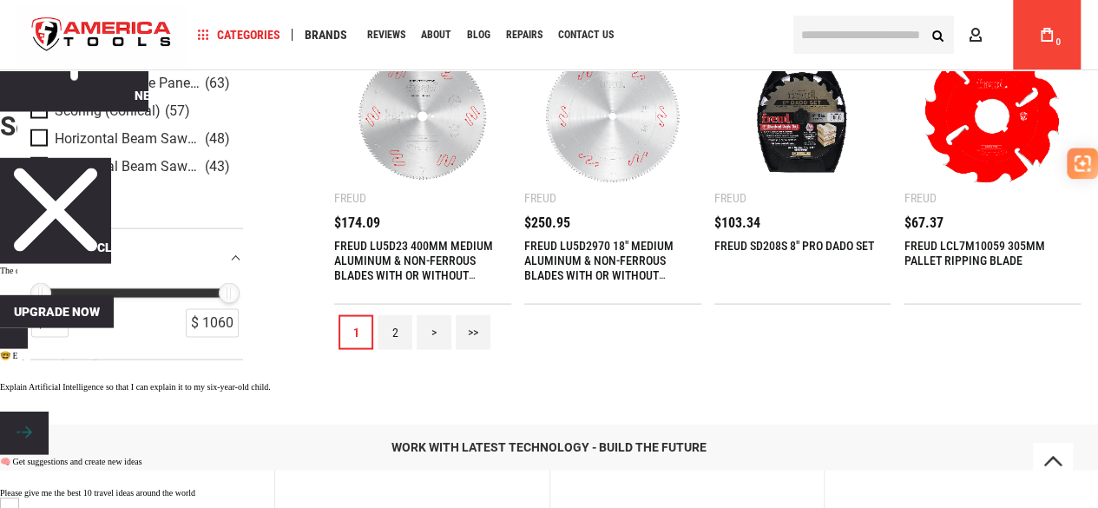
scroll to position [1650, 0]
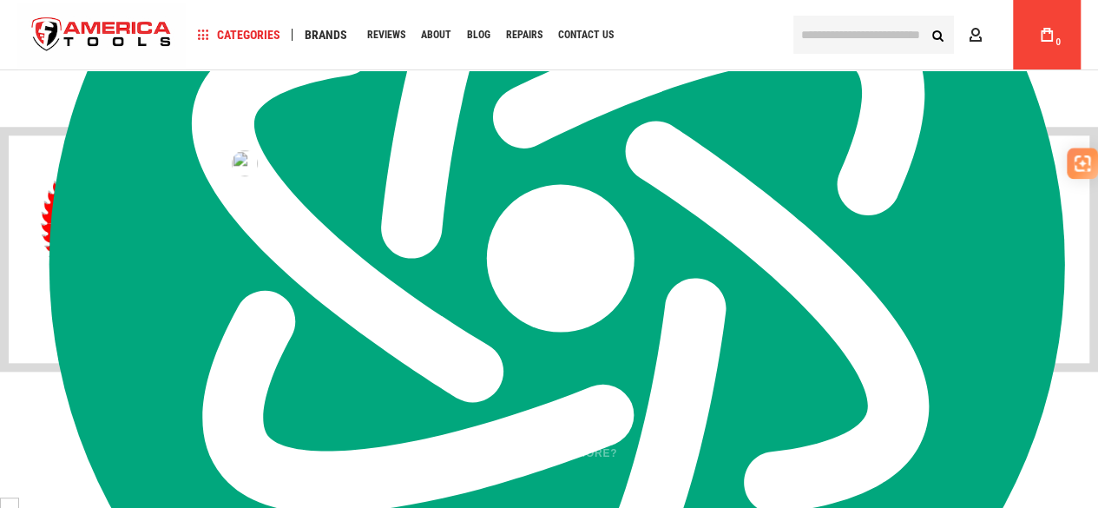
scroll to position [993, 0]
click at [330, 282] on img at bounding box center [331, 222] width 201 height 148
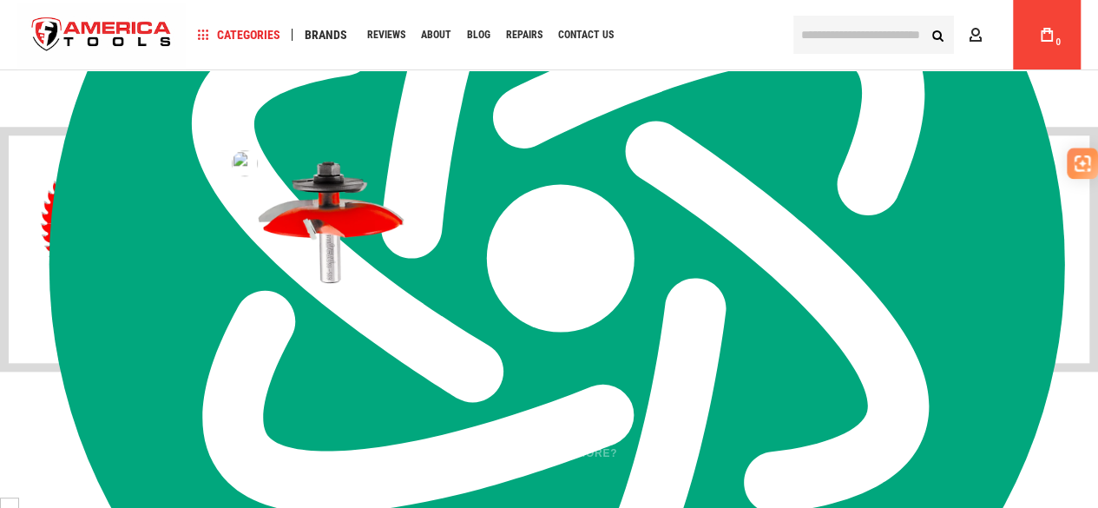
scroll to position [0, 0]
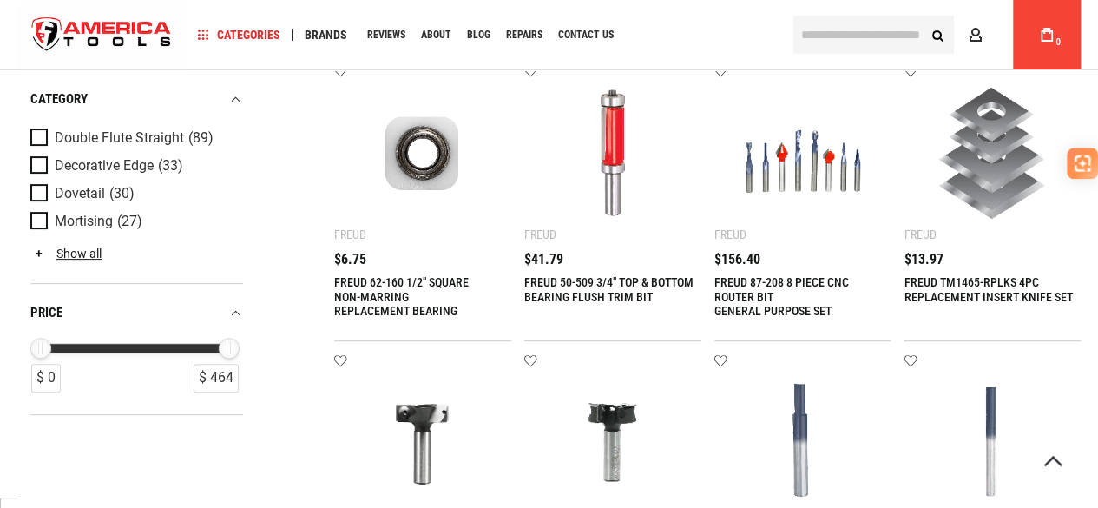
scroll to position [174, 0]
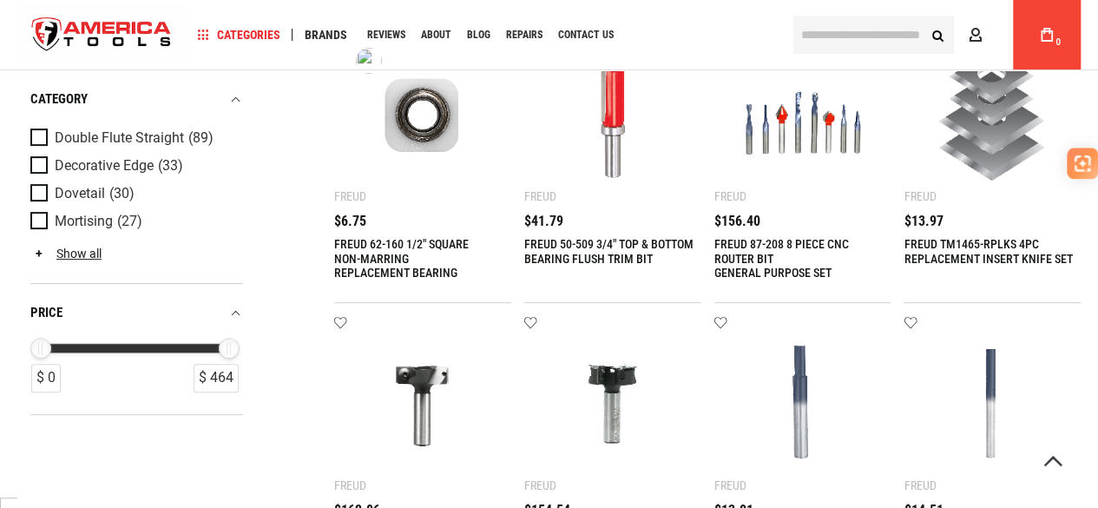
click at [422, 125] on img at bounding box center [423, 114] width 142 height 142
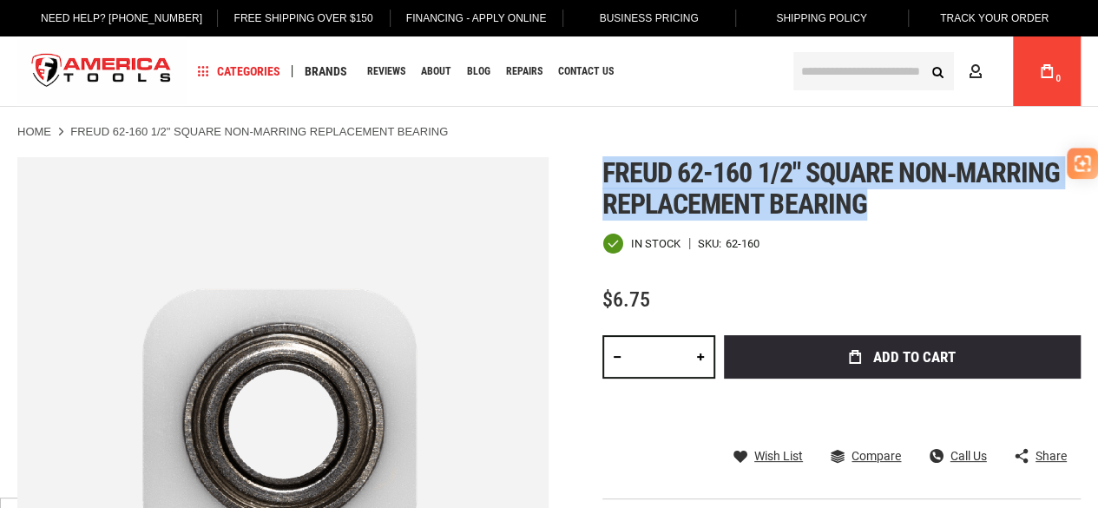
drag, startPoint x: 0, startPoint y: 0, endPoint x: 899, endPoint y: 211, distance: 923.0
type textarea "**********"
click at [899, 211] on div "Skip to the end of the images gallery Skip to the beginning of the images galle…" at bounding box center [548, 422] width 1063 height 531
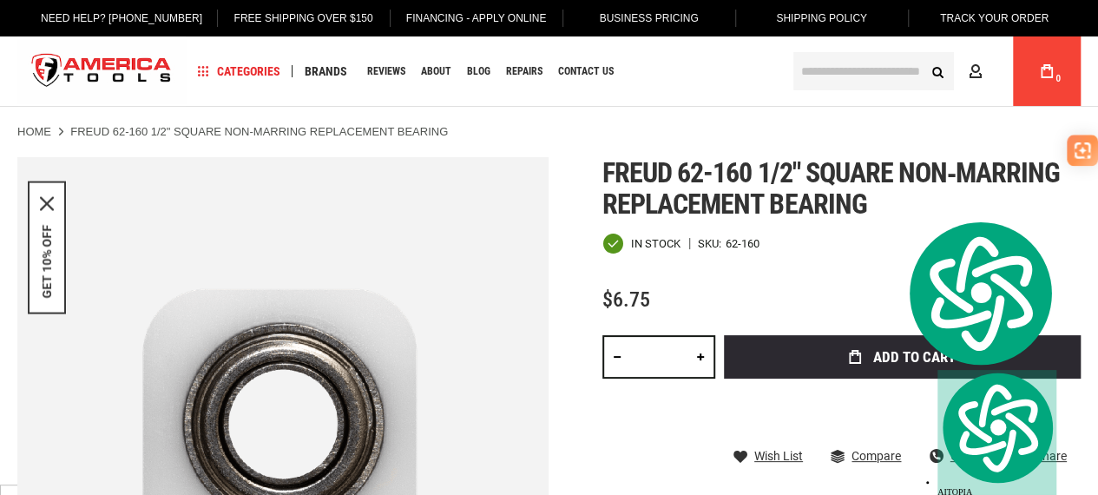
click at [821, 254] on div "In stock SKU 62-160" at bounding box center [842, 244] width 478 height 22
